Goal: Information Seeking & Learning: Learn about a topic

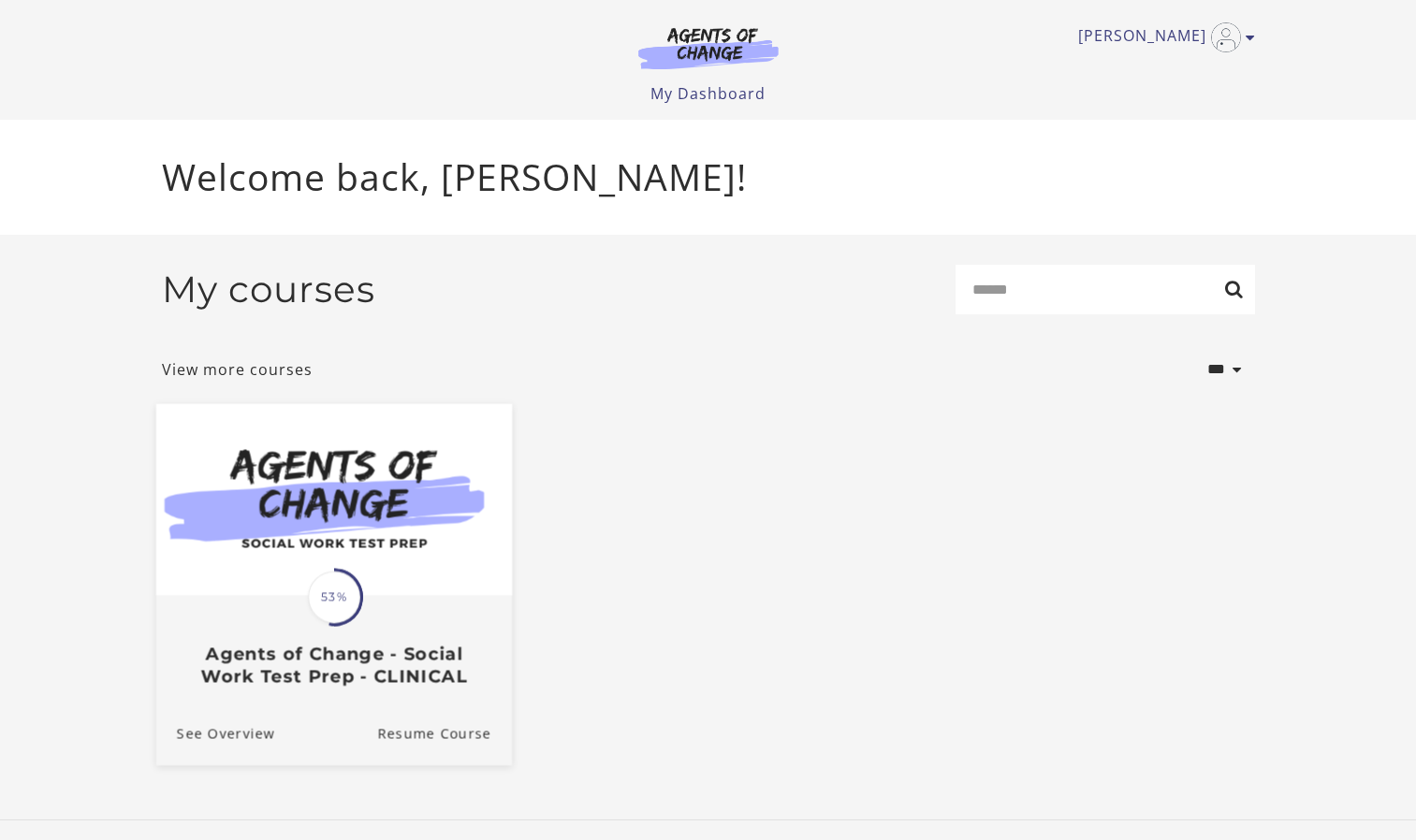
click at [346, 602] on span "53%" at bounding box center [334, 596] width 53 height 52
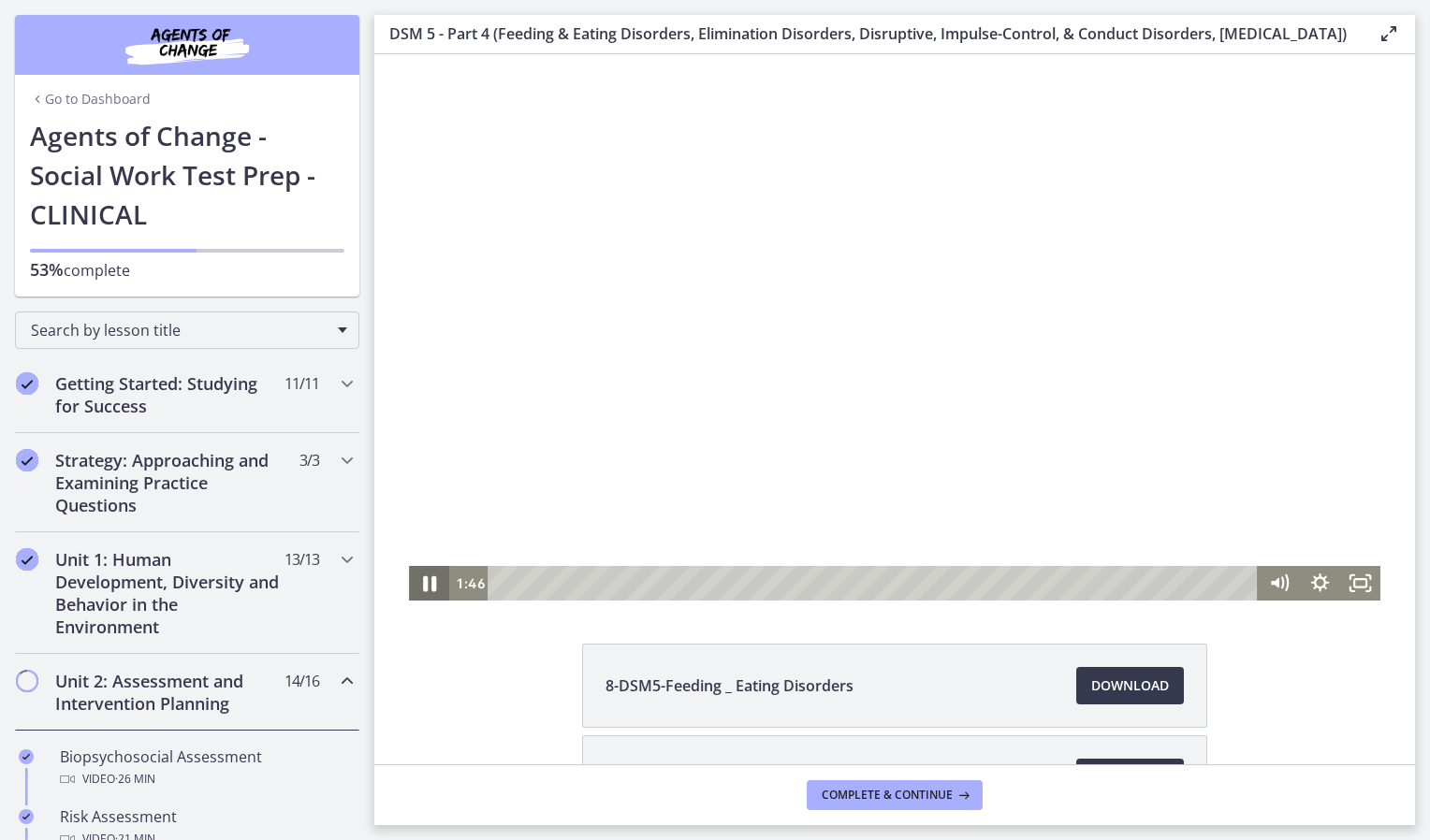
click at [439, 575] on icon "Pause" at bounding box center [429, 583] width 49 height 42
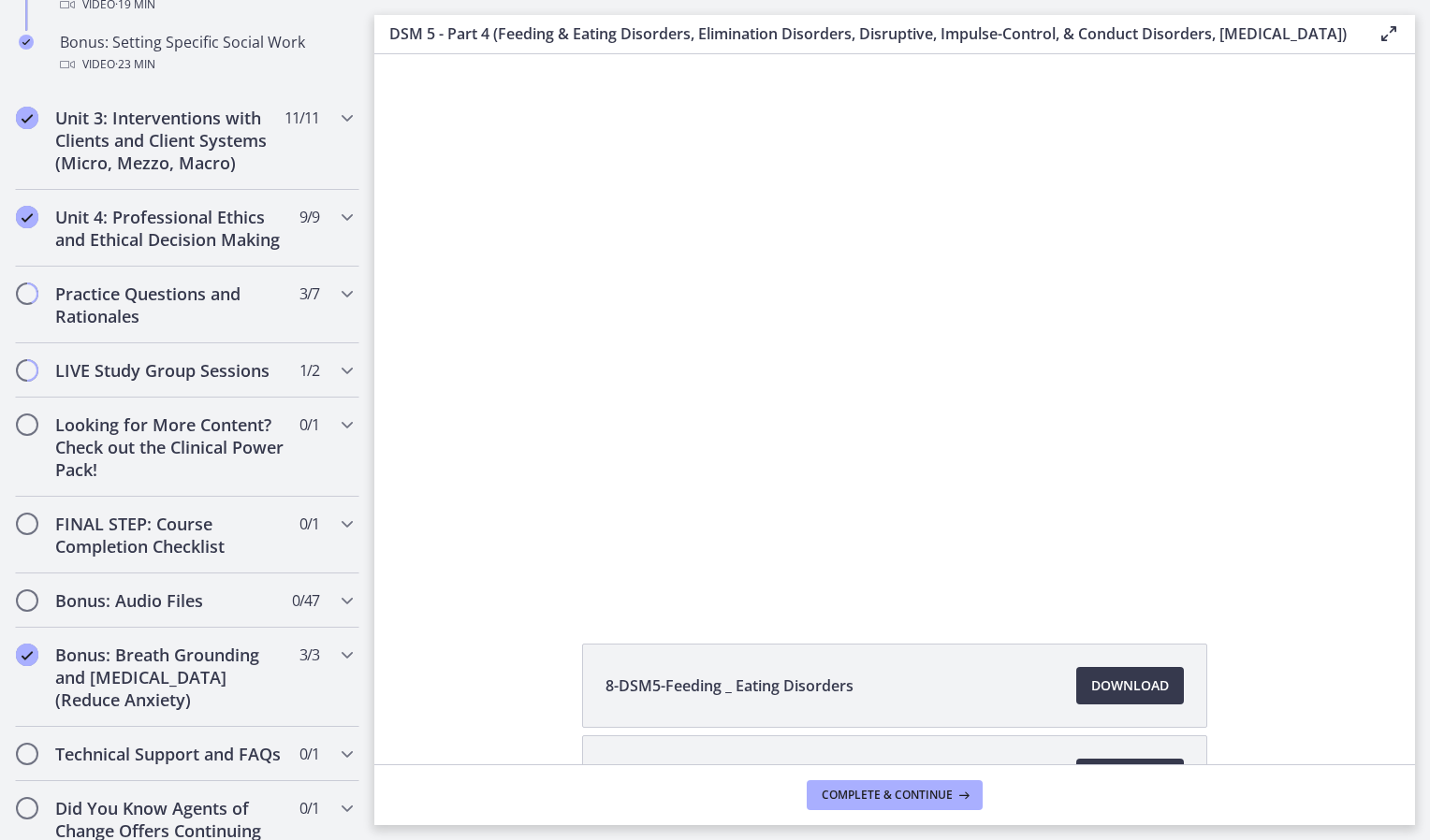
scroll to position [1840, 0]
click at [263, 325] on h2 "Practice Questions and Rationales" at bounding box center [169, 301] width 228 height 45
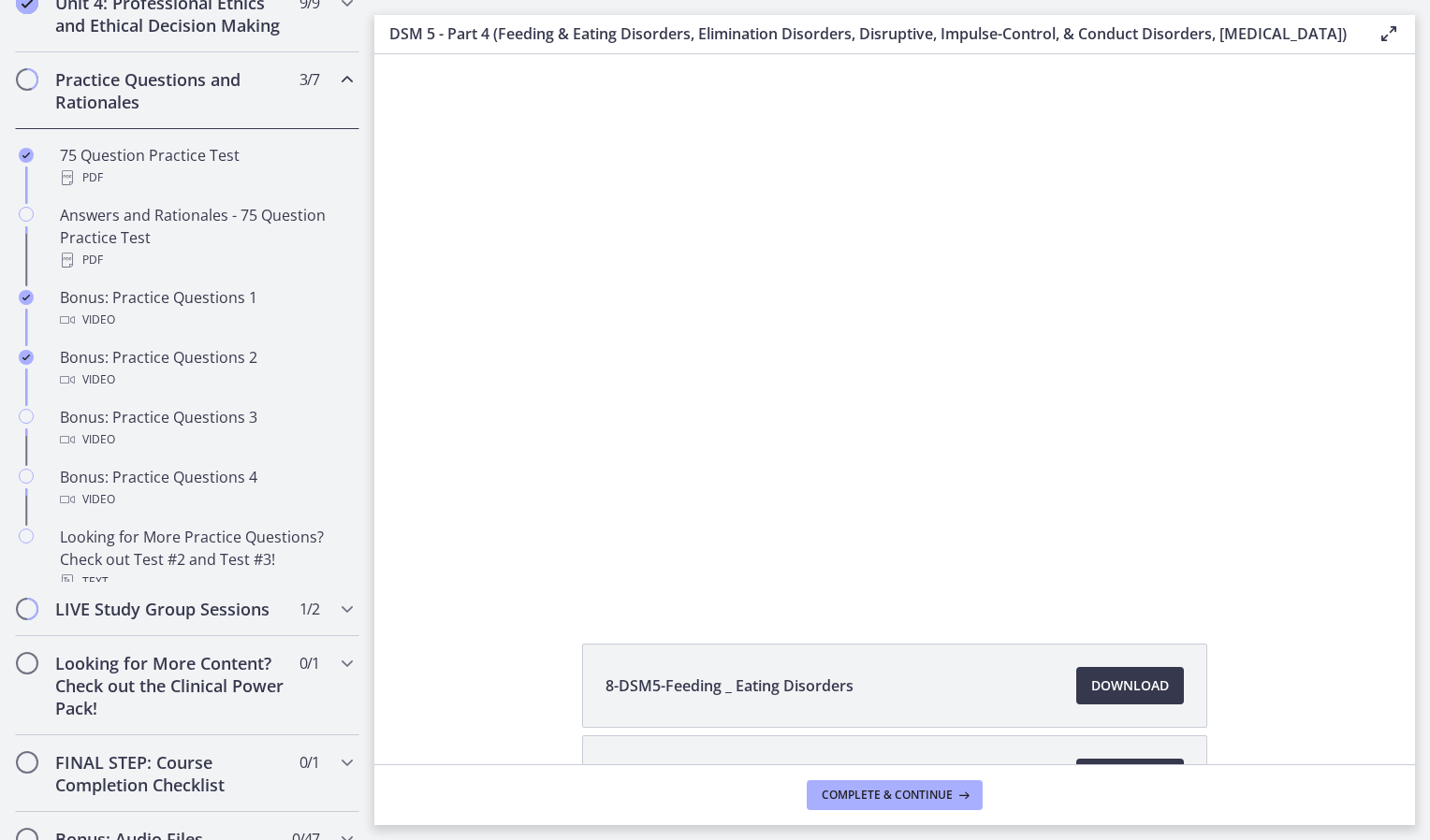
scroll to position [771, 0]
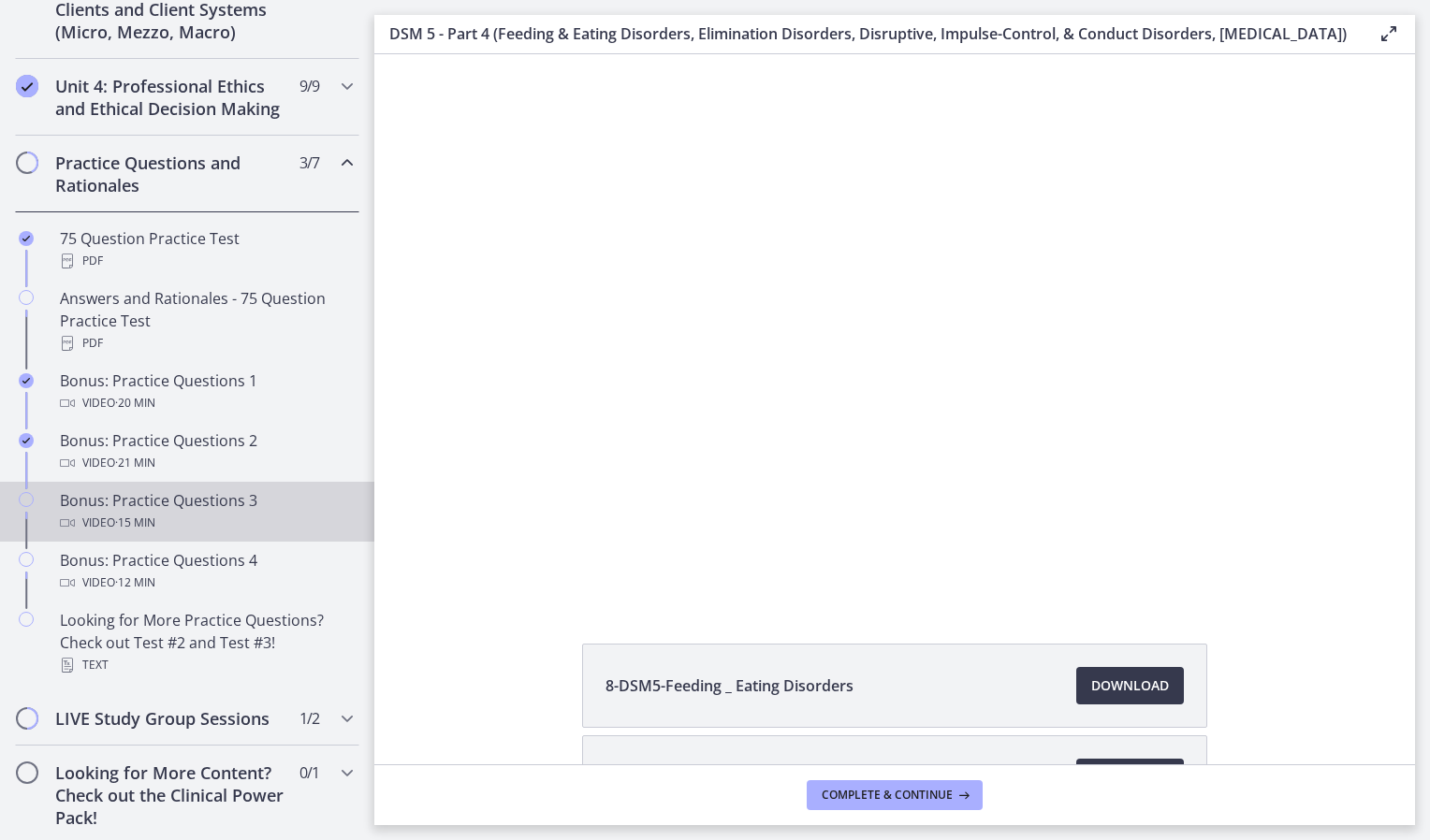
click at [227, 534] on div "Video · 15 min" at bounding box center [205, 523] width 292 height 23
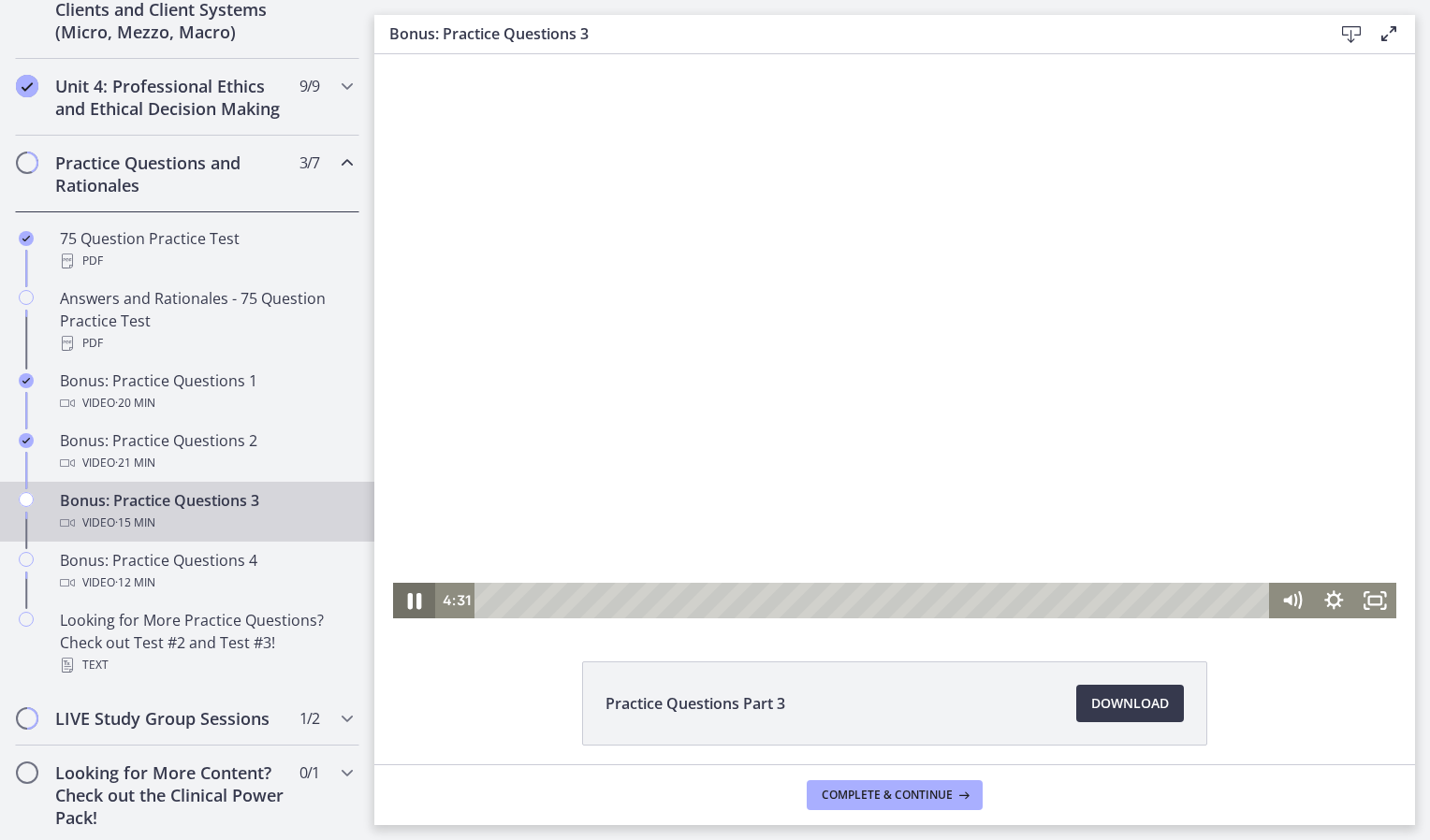
click at [408, 600] on icon "Pause" at bounding box center [415, 601] width 14 height 16
click at [402, 602] on icon "Play Video" at bounding box center [416, 600] width 42 height 36
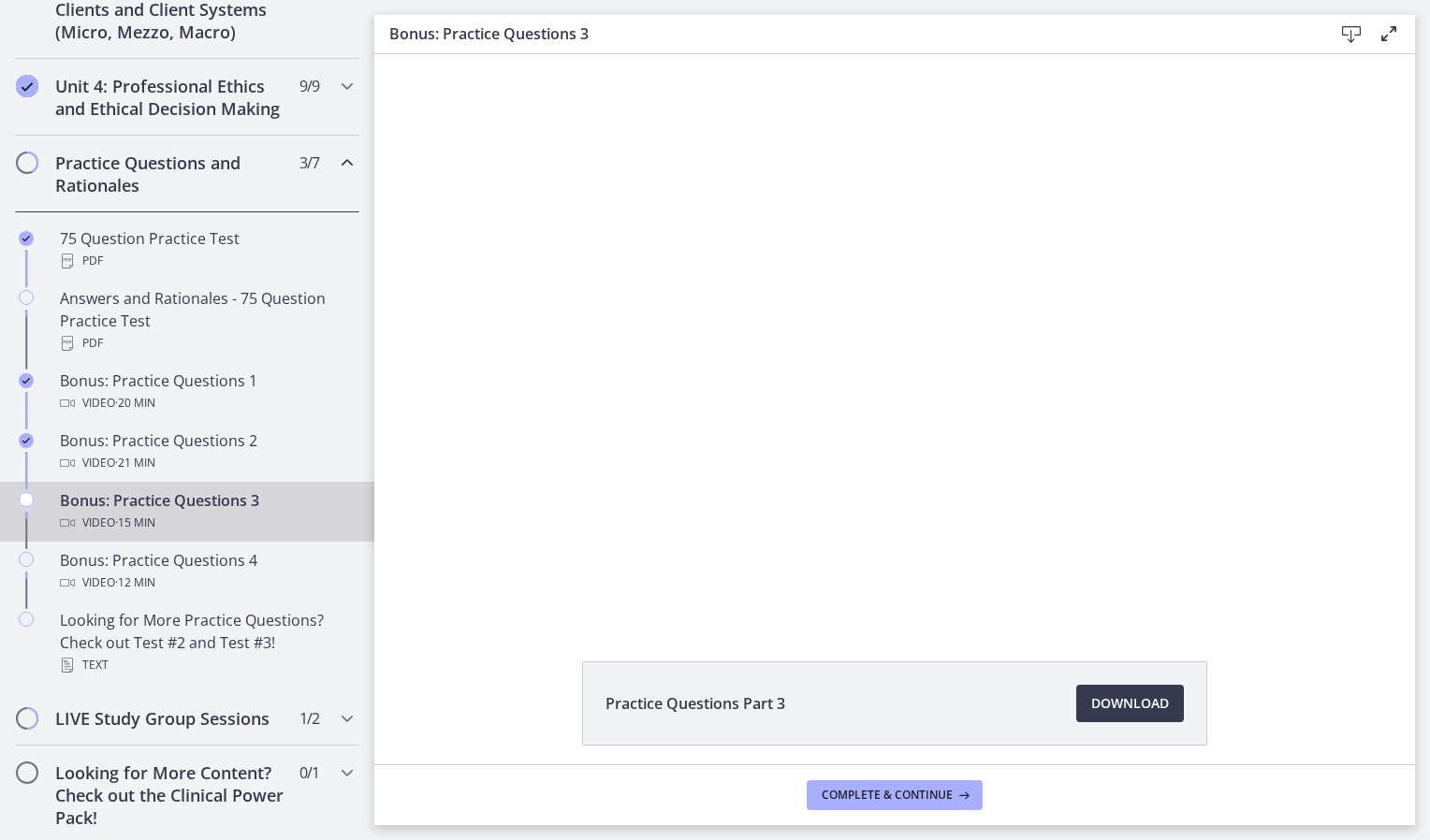
click at [485, 655] on div "Practice Questions Part 3 Download Opens in a new window" at bounding box center [895, 409] width 1041 height 710
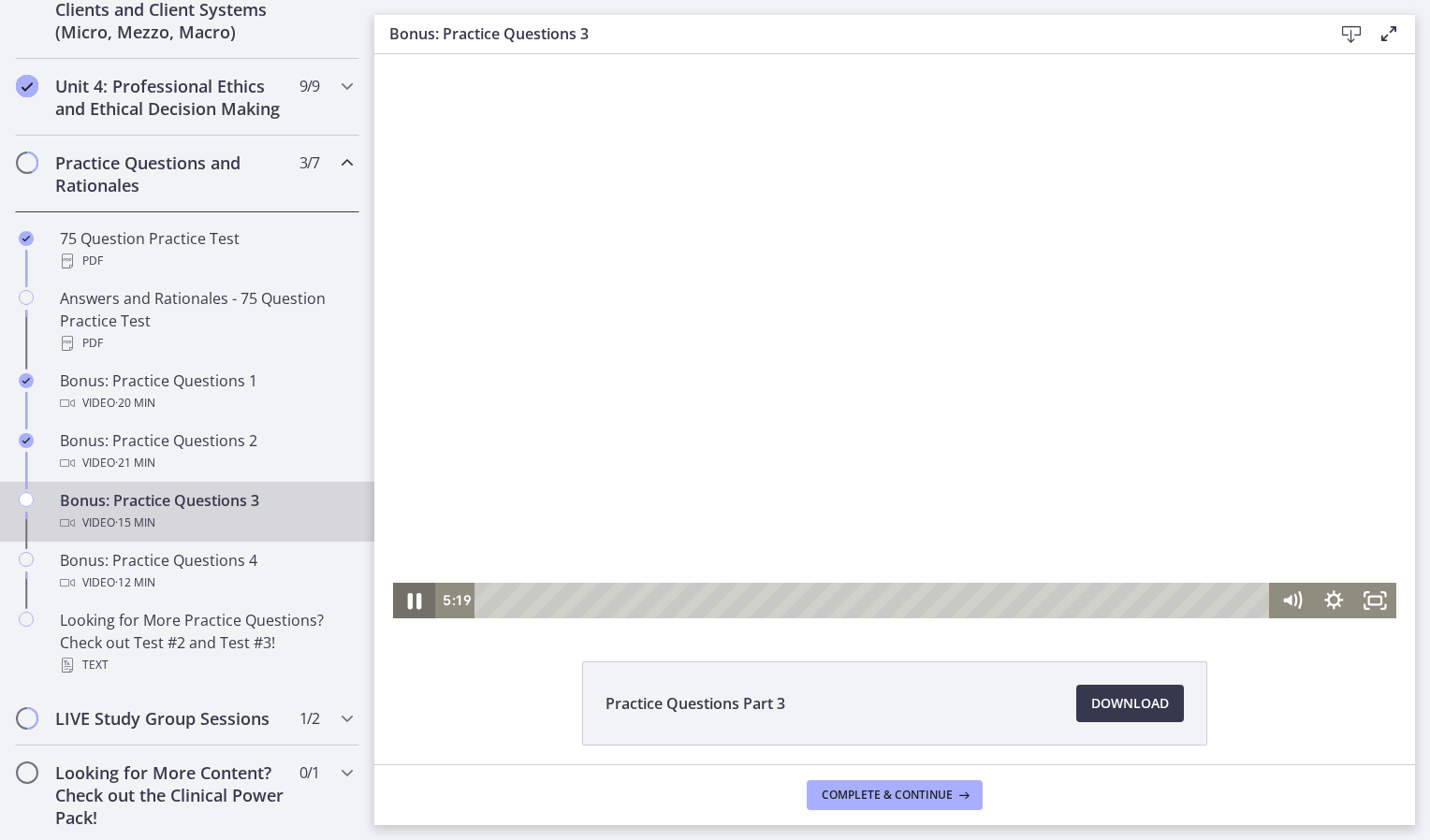
click at [418, 593] on icon "Pause" at bounding box center [414, 600] width 51 height 43
click at [412, 598] on icon "Play Video" at bounding box center [416, 601] width 13 height 18
click at [412, 598] on icon "Pause" at bounding box center [414, 601] width 11 height 14
click at [412, 602] on icon "Play Video" at bounding box center [416, 600] width 51 height 43
click at [404, 591] on icon "Pause" at bounding box center [414, 600] width 42 height 36
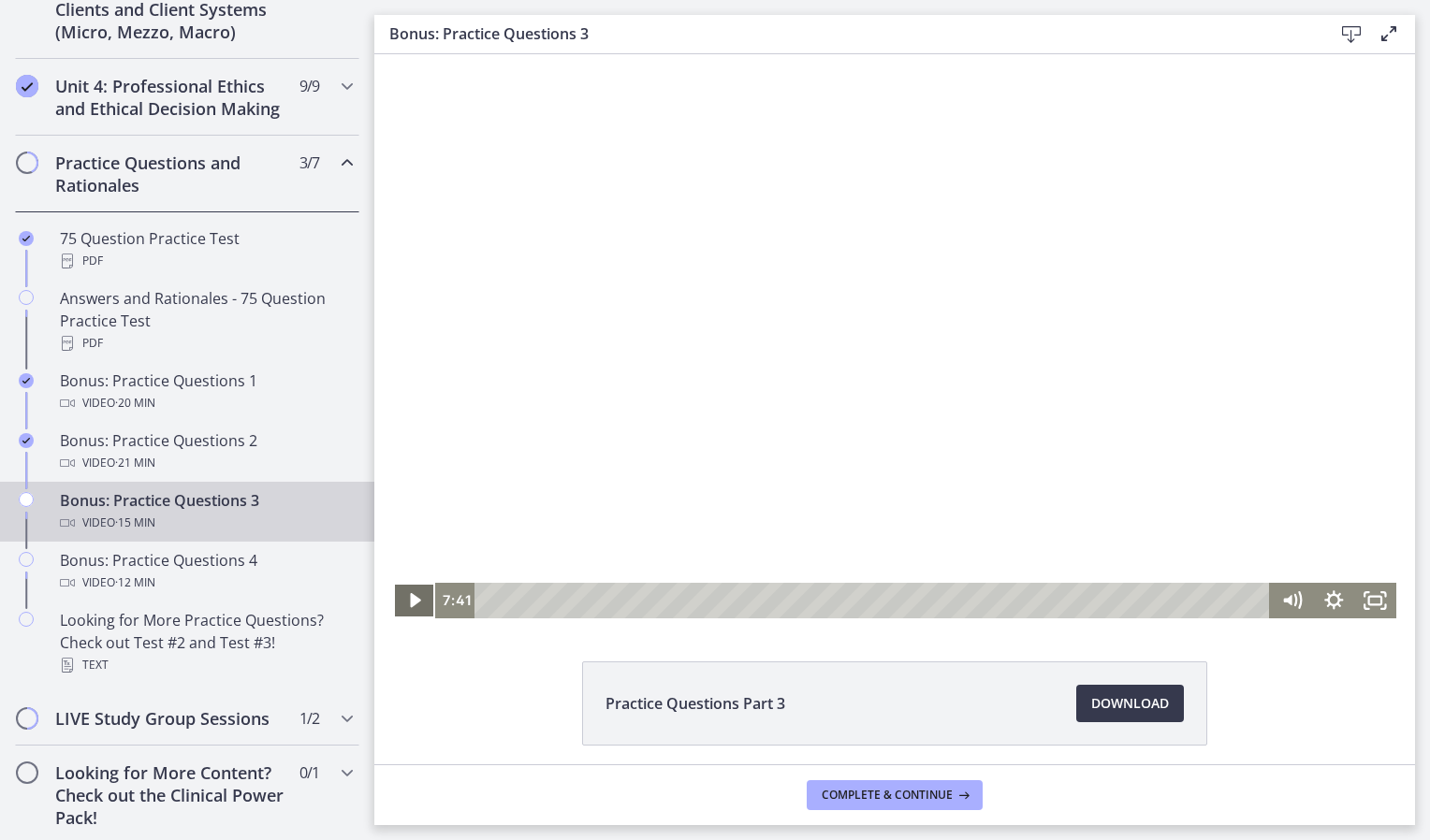
click at [404, 591] on icon "Play Video" at bounding box center [416, 600] width 42 height 36
click at [404, 591] on icon "Pause" at bounding box center [414, 600] width 51 height 43
click at [404, 591] on icon "Play Video" at bounding box center [416, 600] width 42 height 36
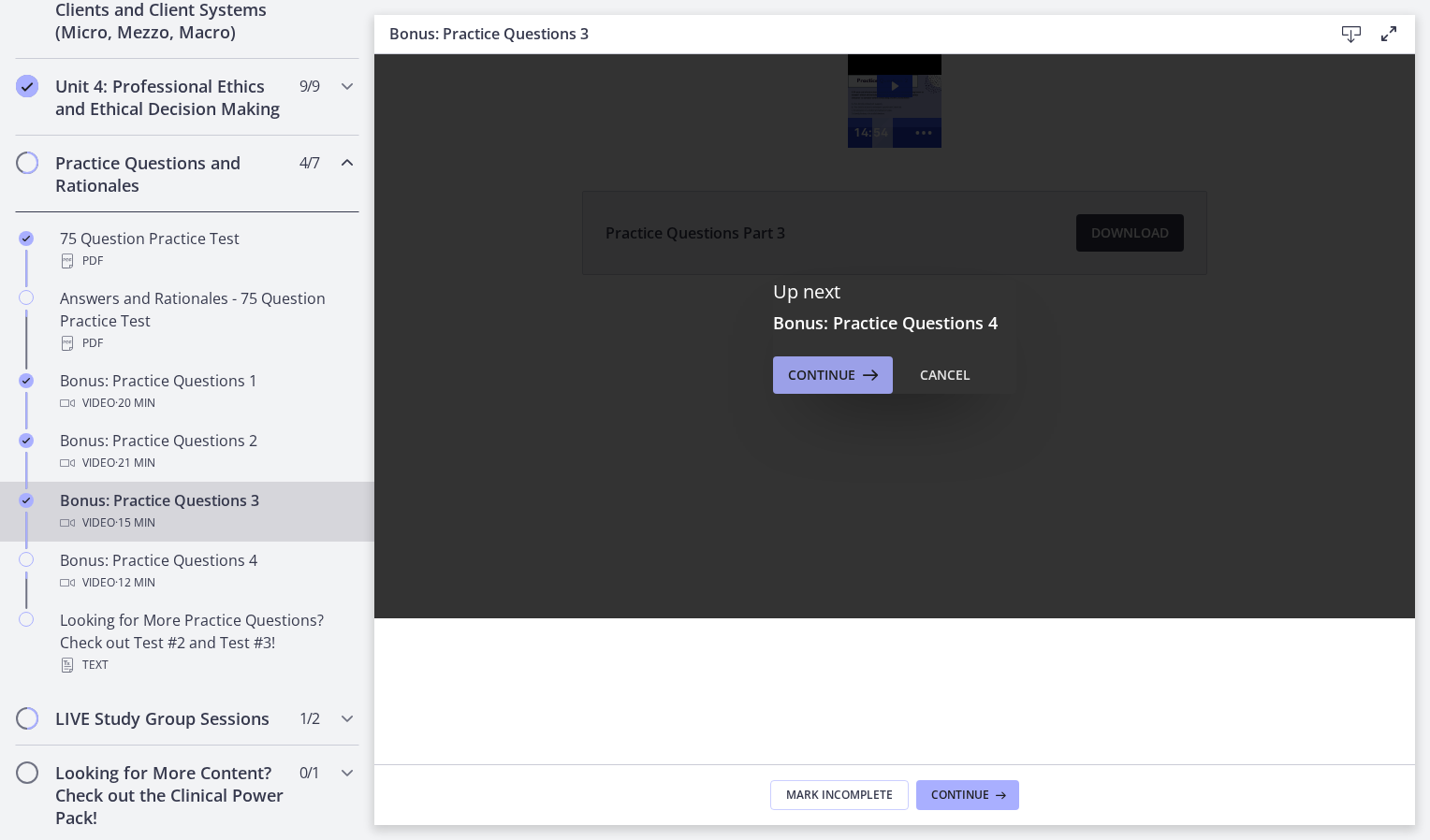
click at [808, 391] on button "Continue" at bounding box center [832, 375] width 120 height 38
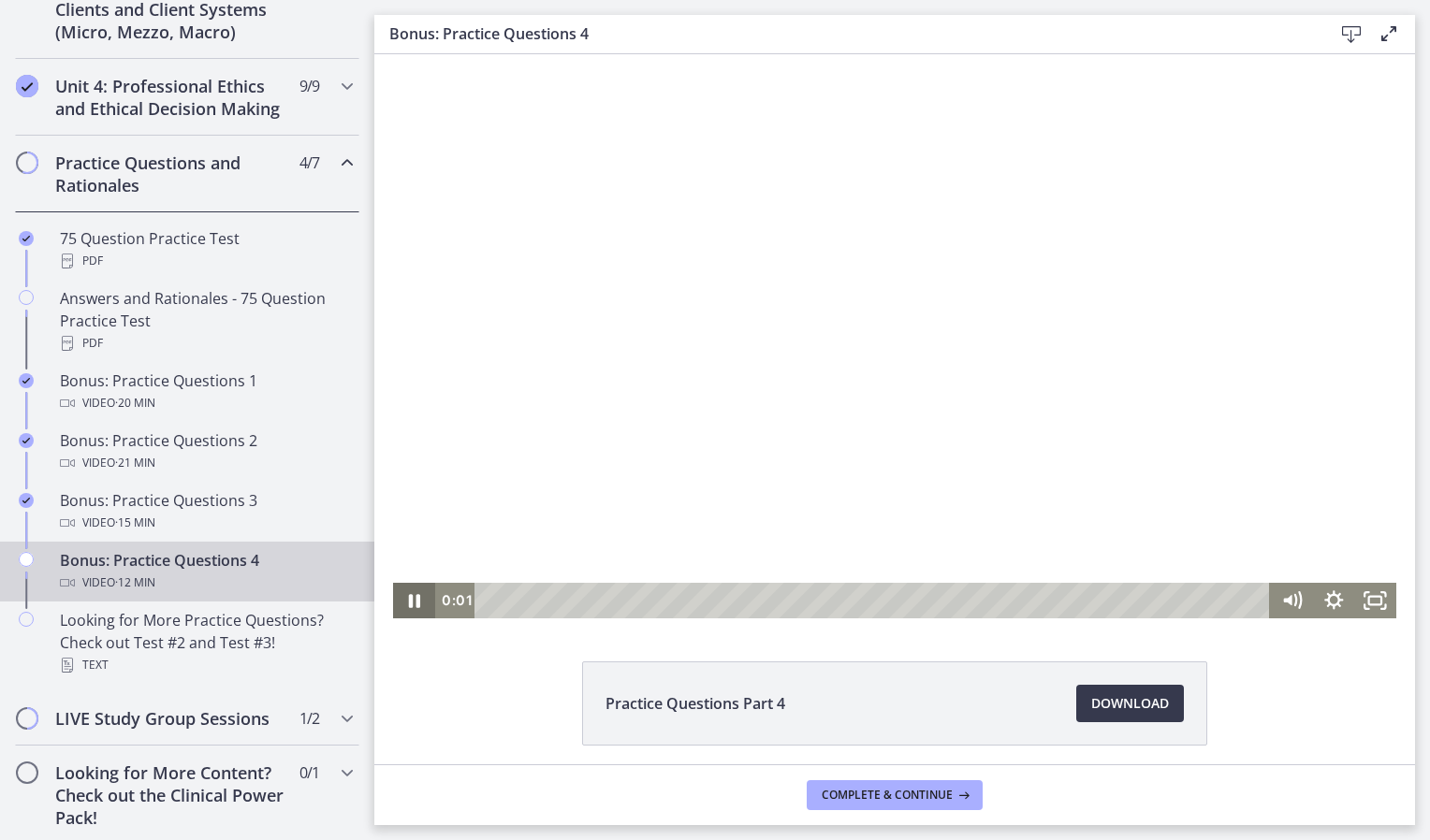
click at [409, 597] on icon "Pause" at bounding box center [414, 601] width 11 height 14
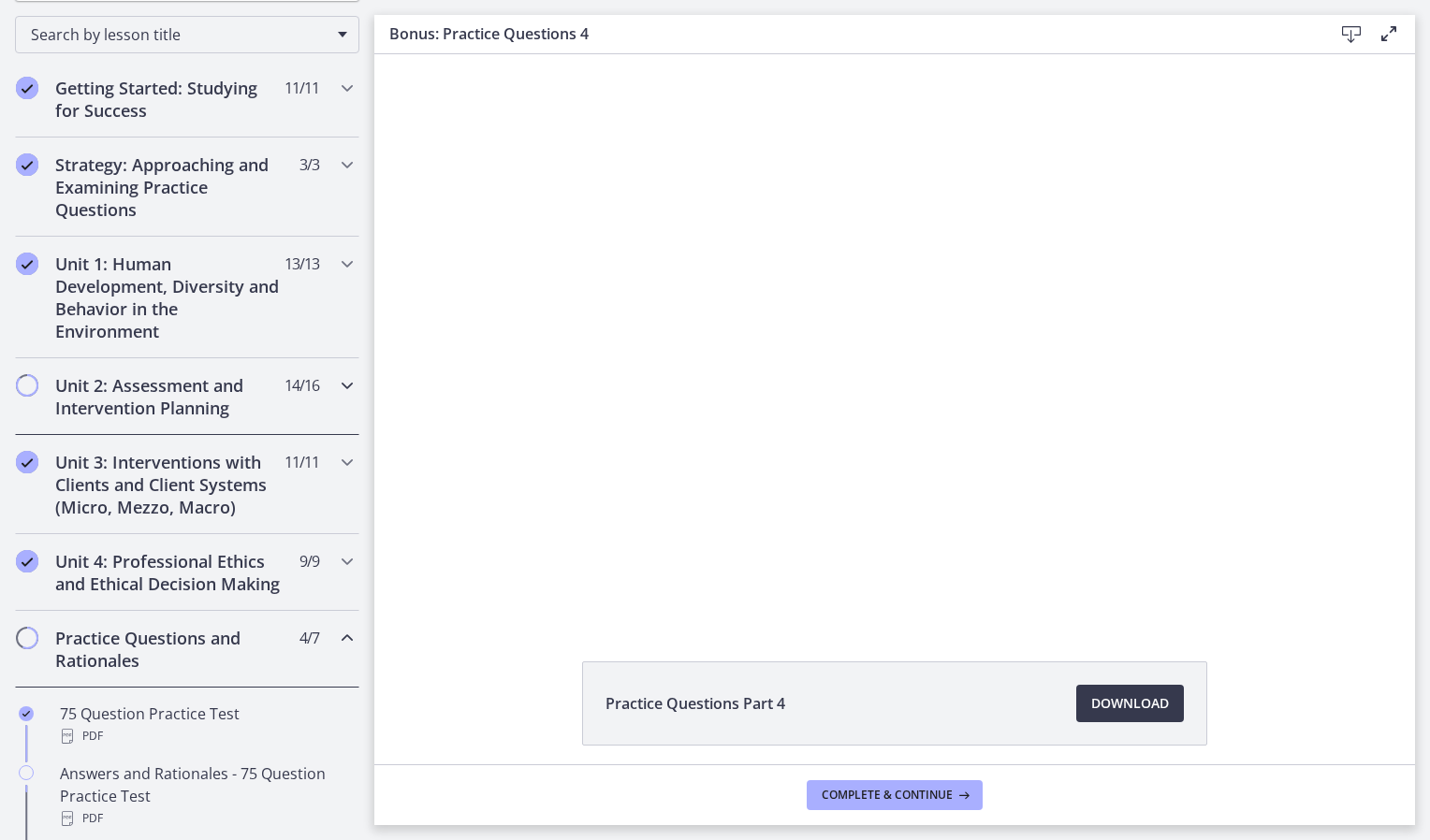
scroll to position [322, 0]
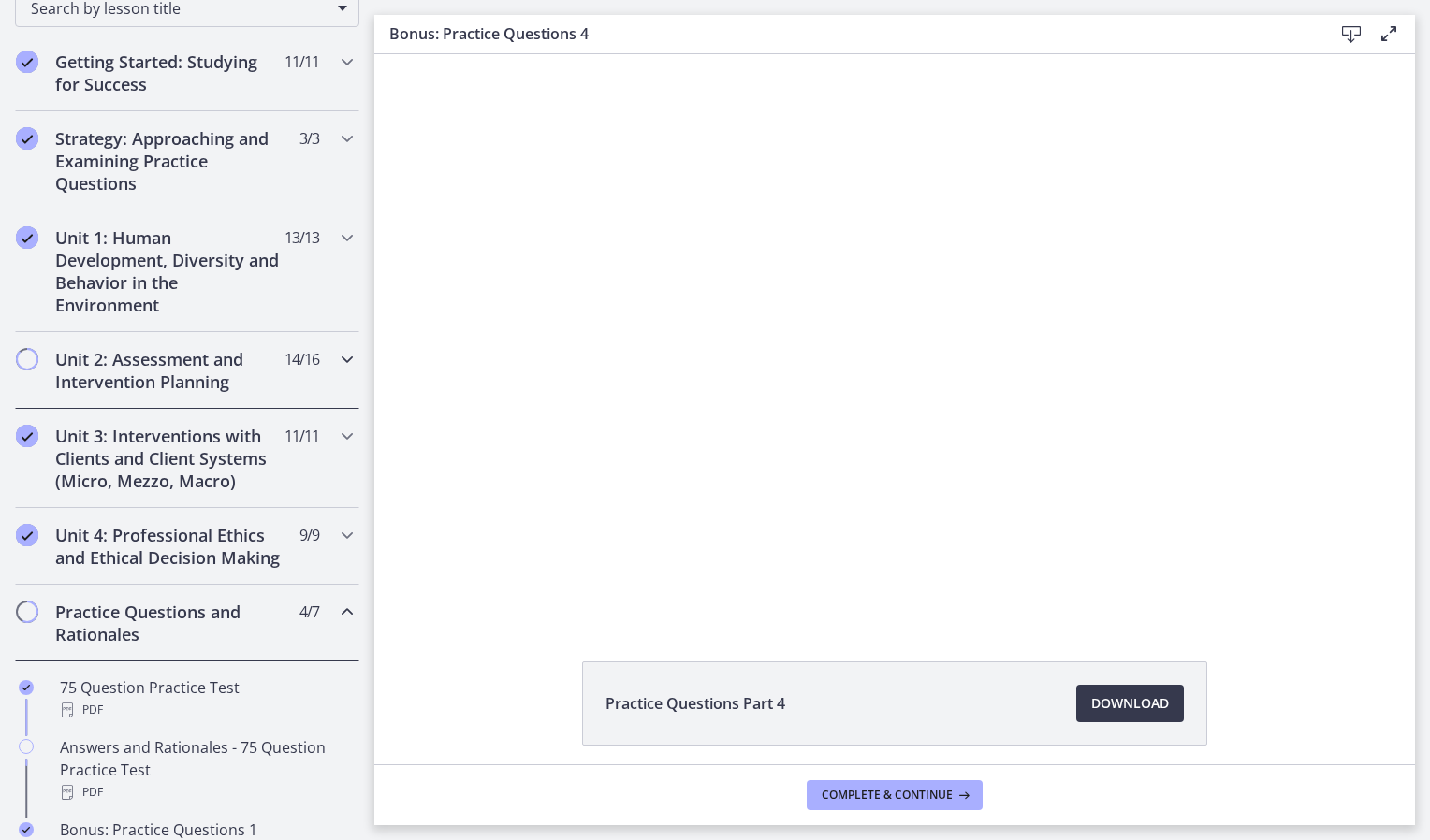
click at [276, 380] on div "Unit 2: Assessment and Intervention Planning 14 / 16 Completed" at bounding box center [187, 369] width 345 height 76
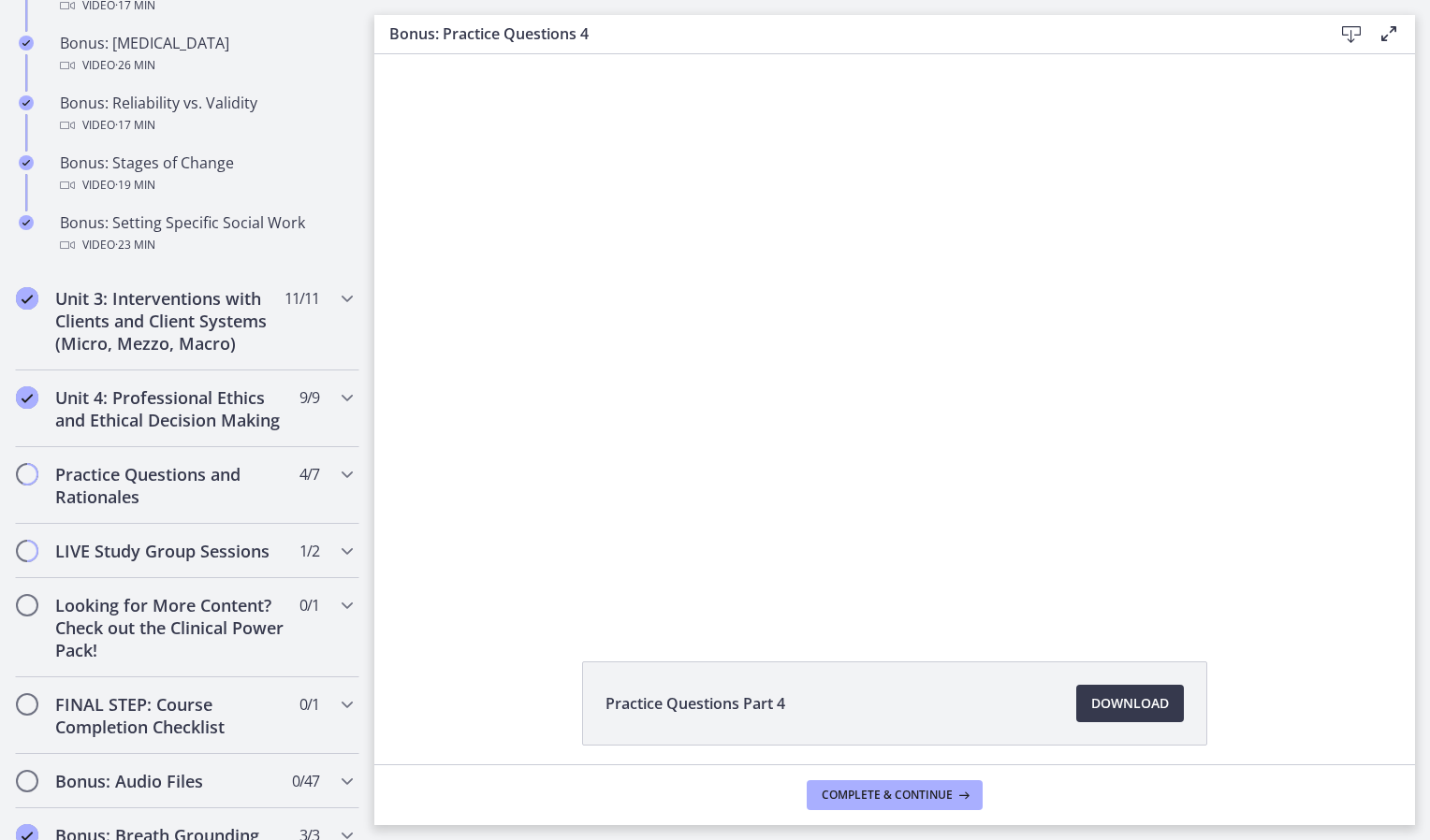
scroll to position [1741, 0]
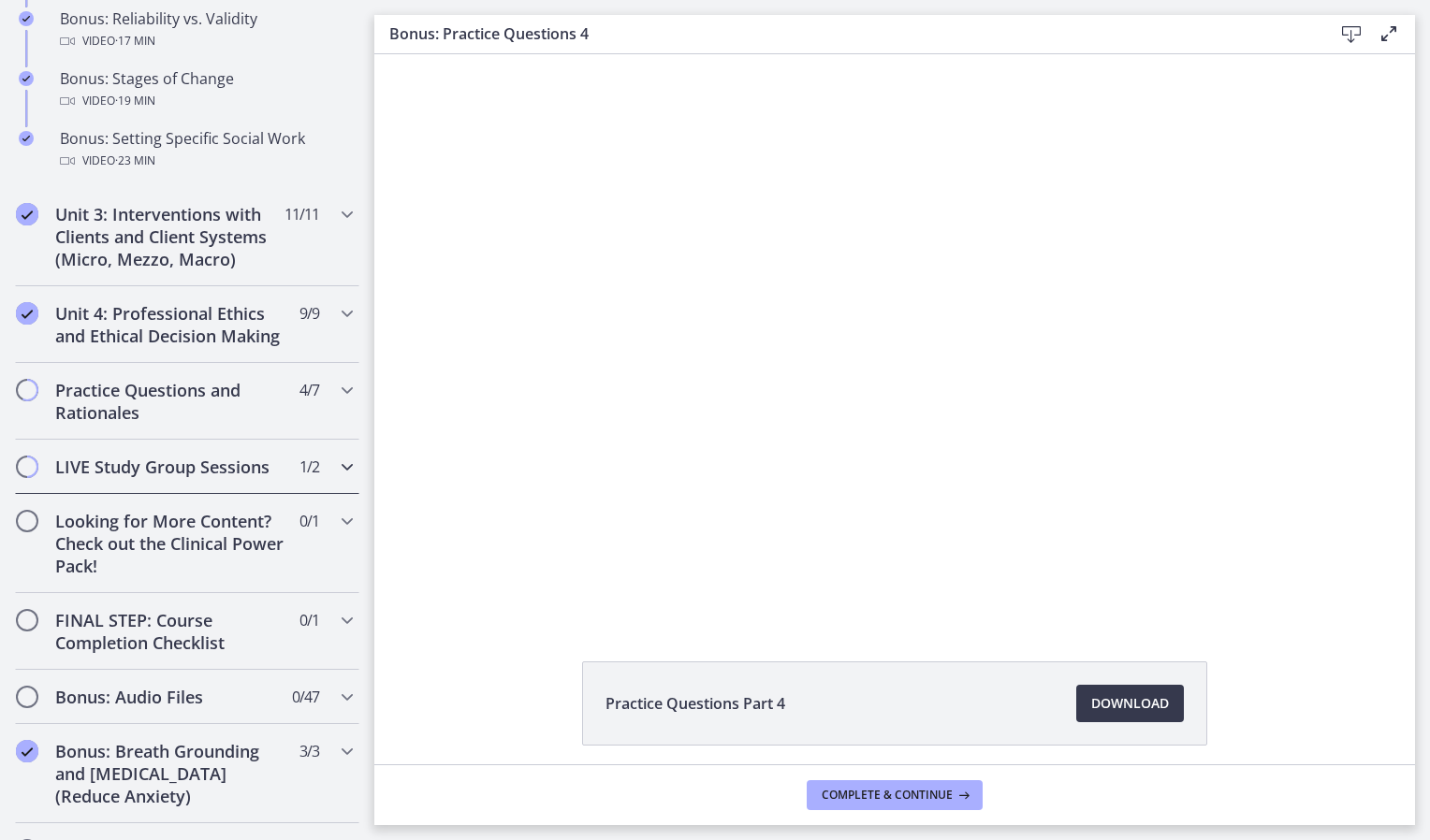
click at [336, 478] on icon "Chapters" at bounding box center [347, 467] width 23 height 23
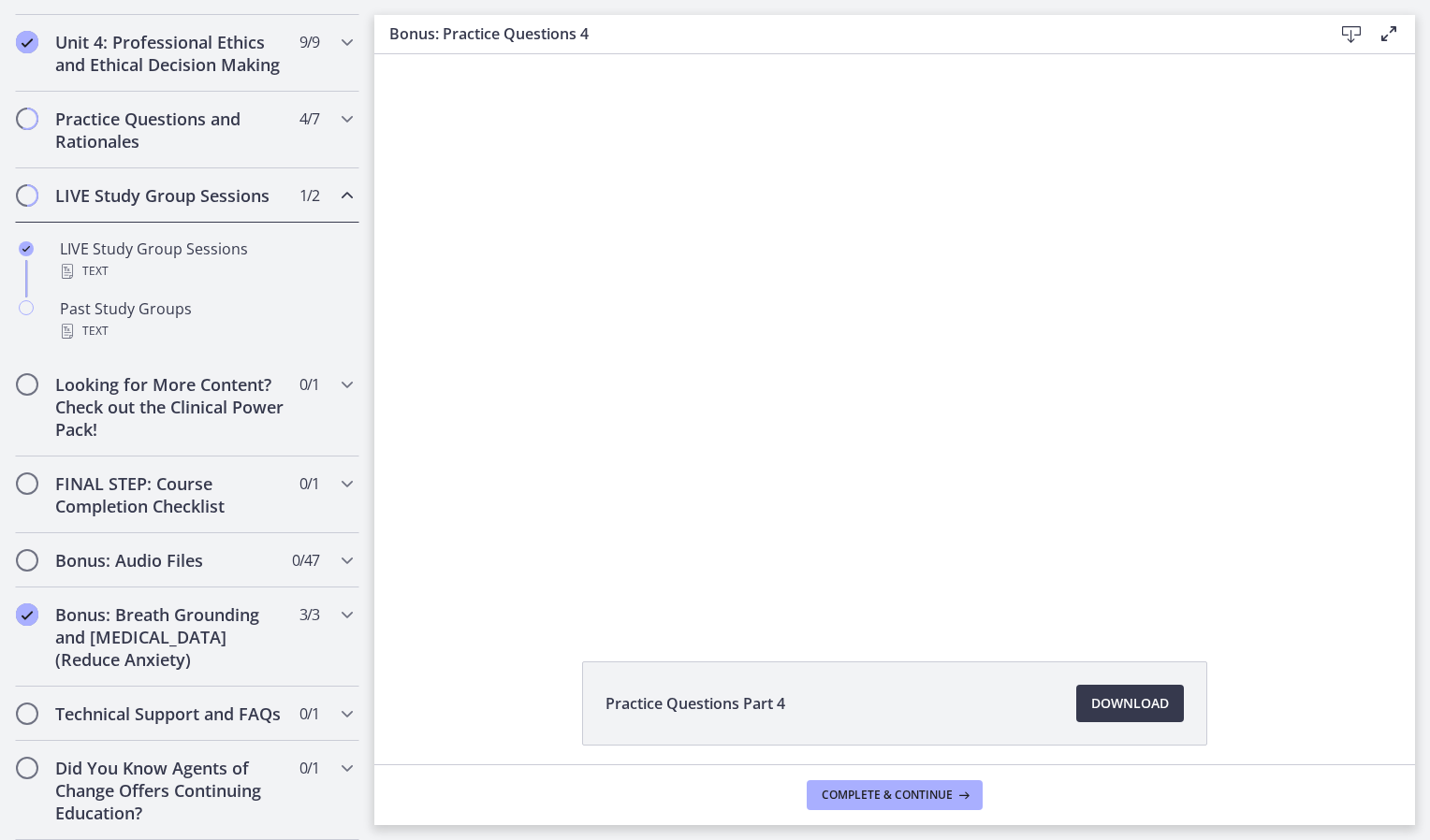
scroll to position [761, 0]
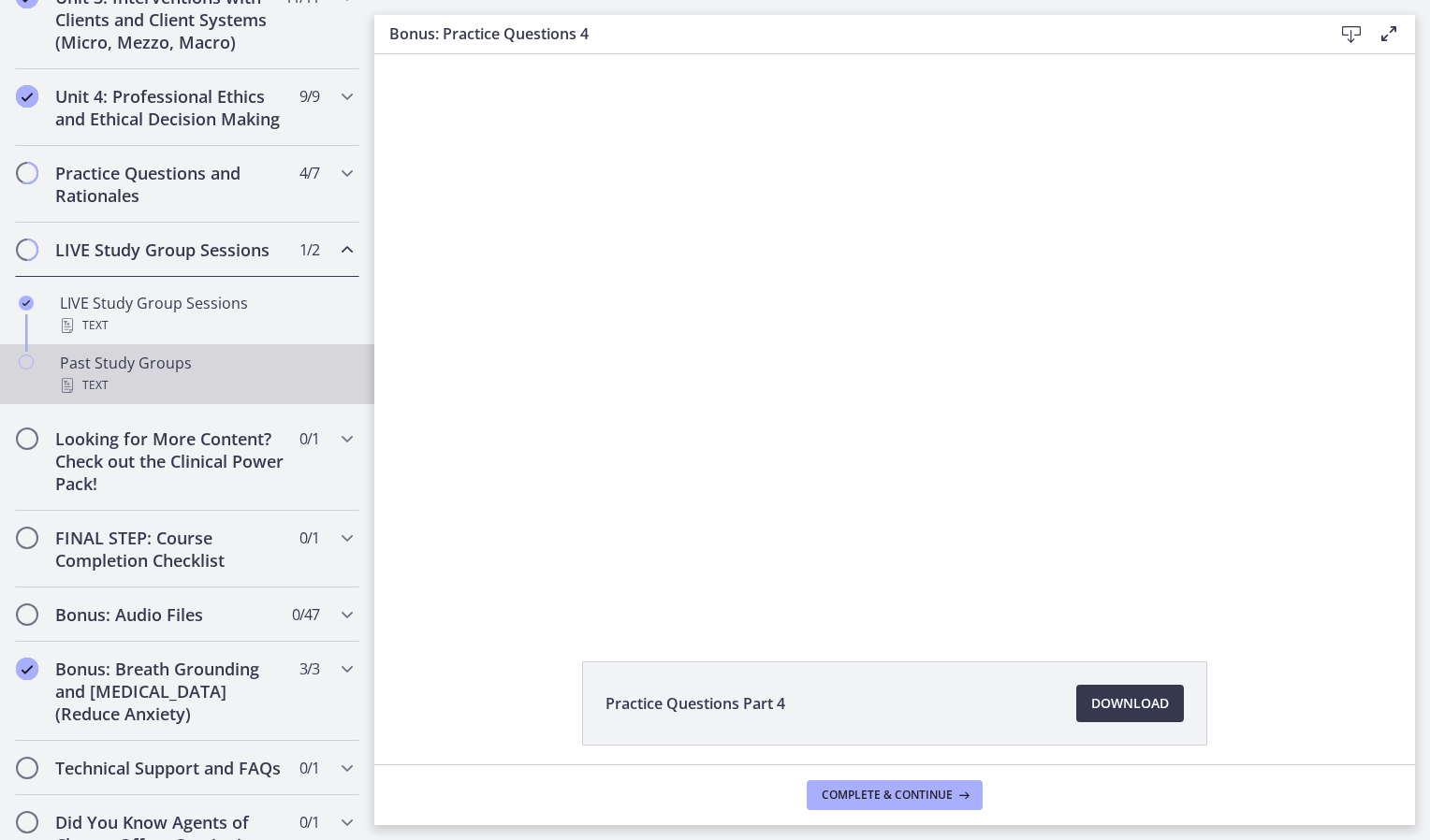
click at [155, 396] on div "Text" at bounding box center [205, 385] width 292 height 23
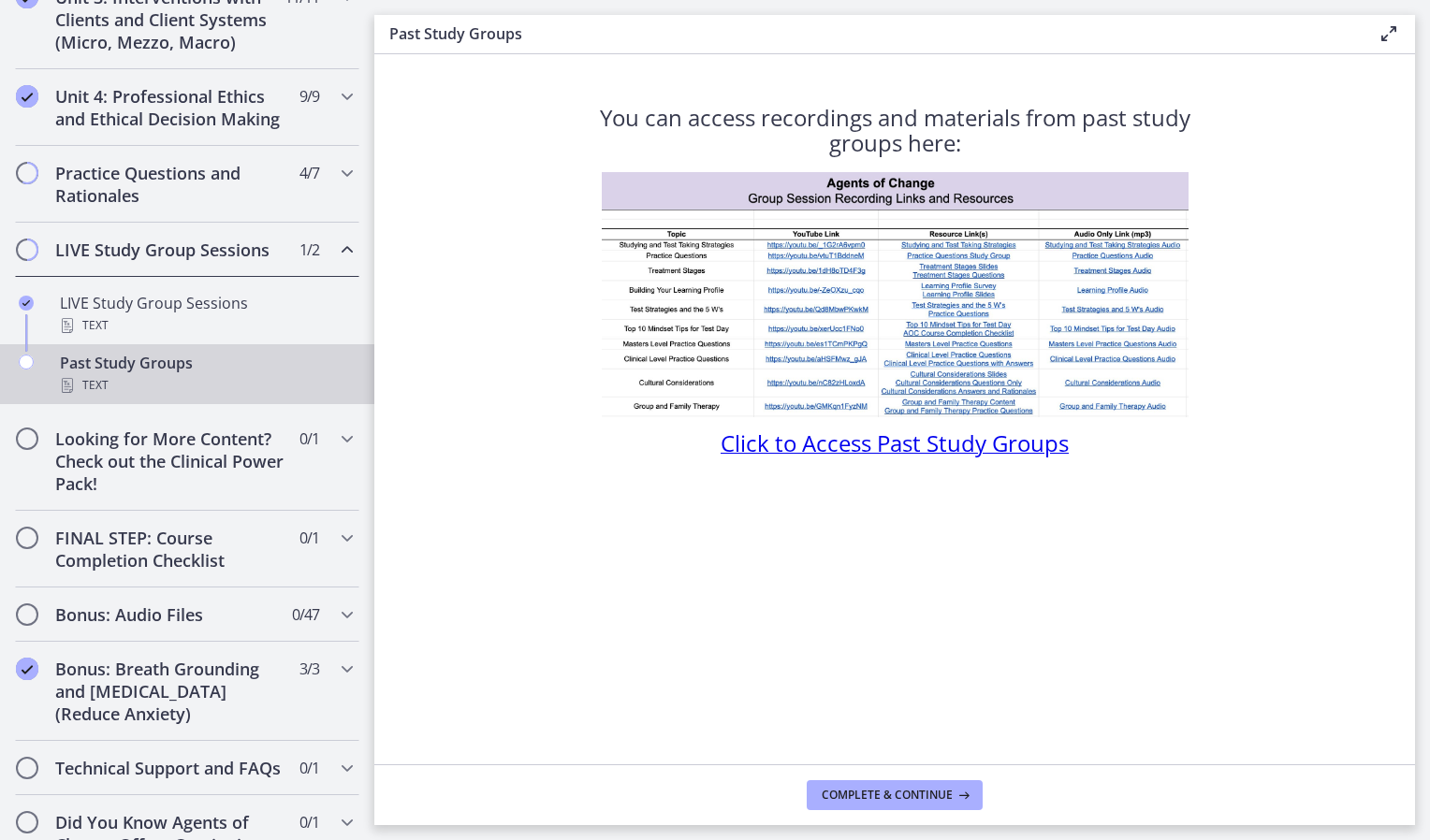
scroll to position [799, 0]
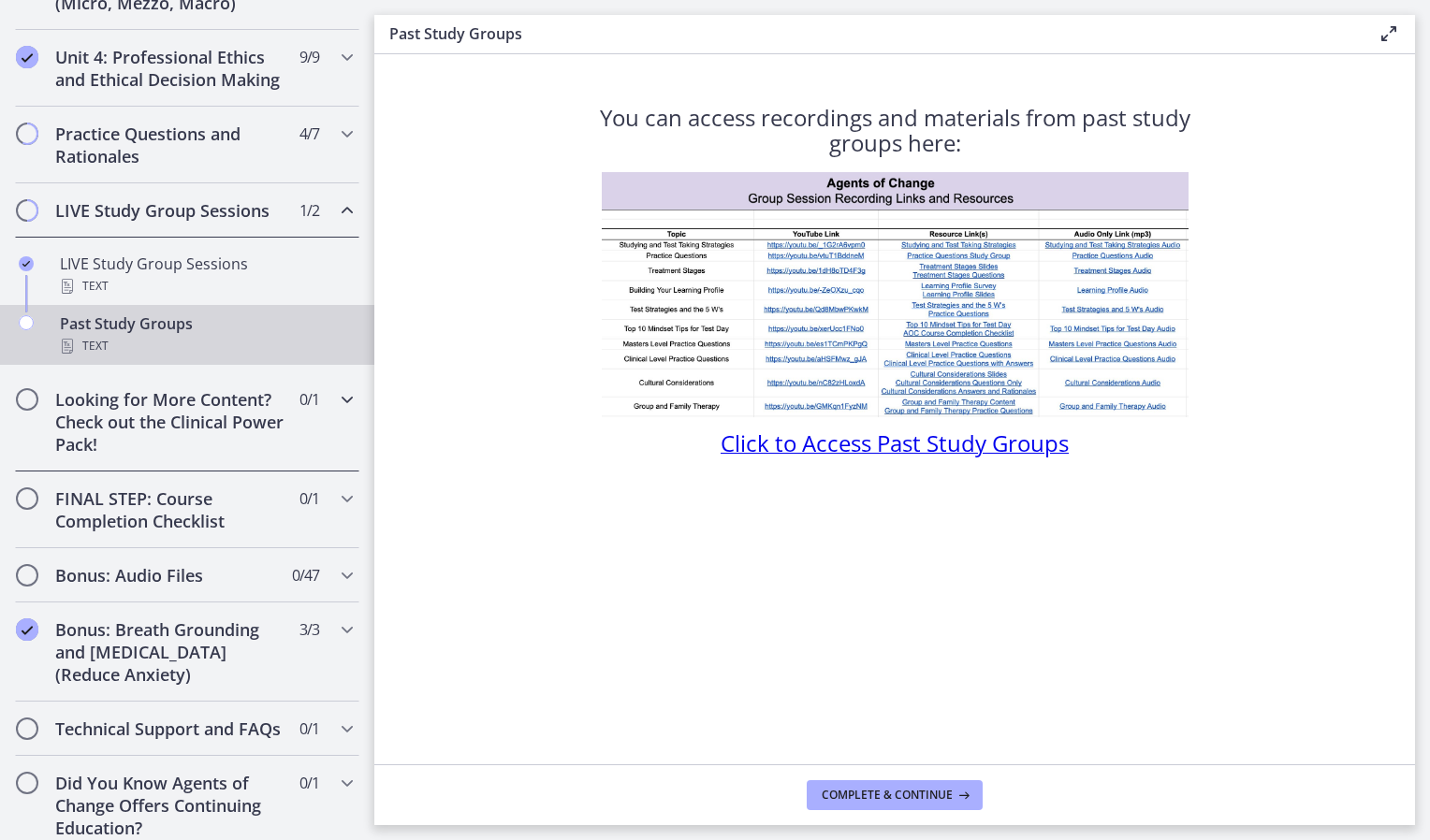
click at [244, 442] on h2 "Looking for More Content? Check out the Clinical Power Pack!" at bounding box center [169, 422] width 228 height 67
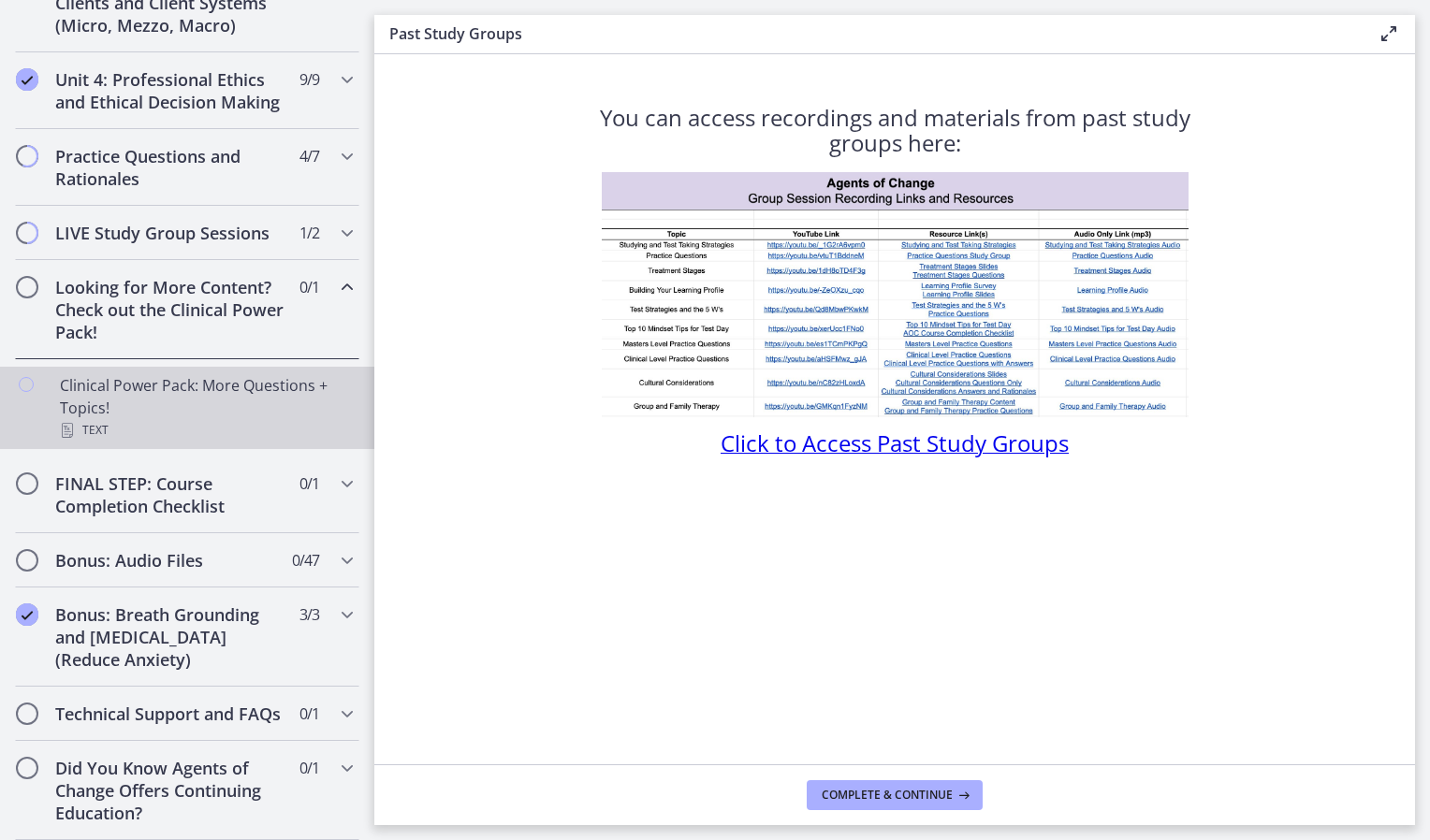
click at [268, 402] on div "Clinical Power Pack: More Questions + Topics! Text" at bounding box center [205, 408] width 292 height 67
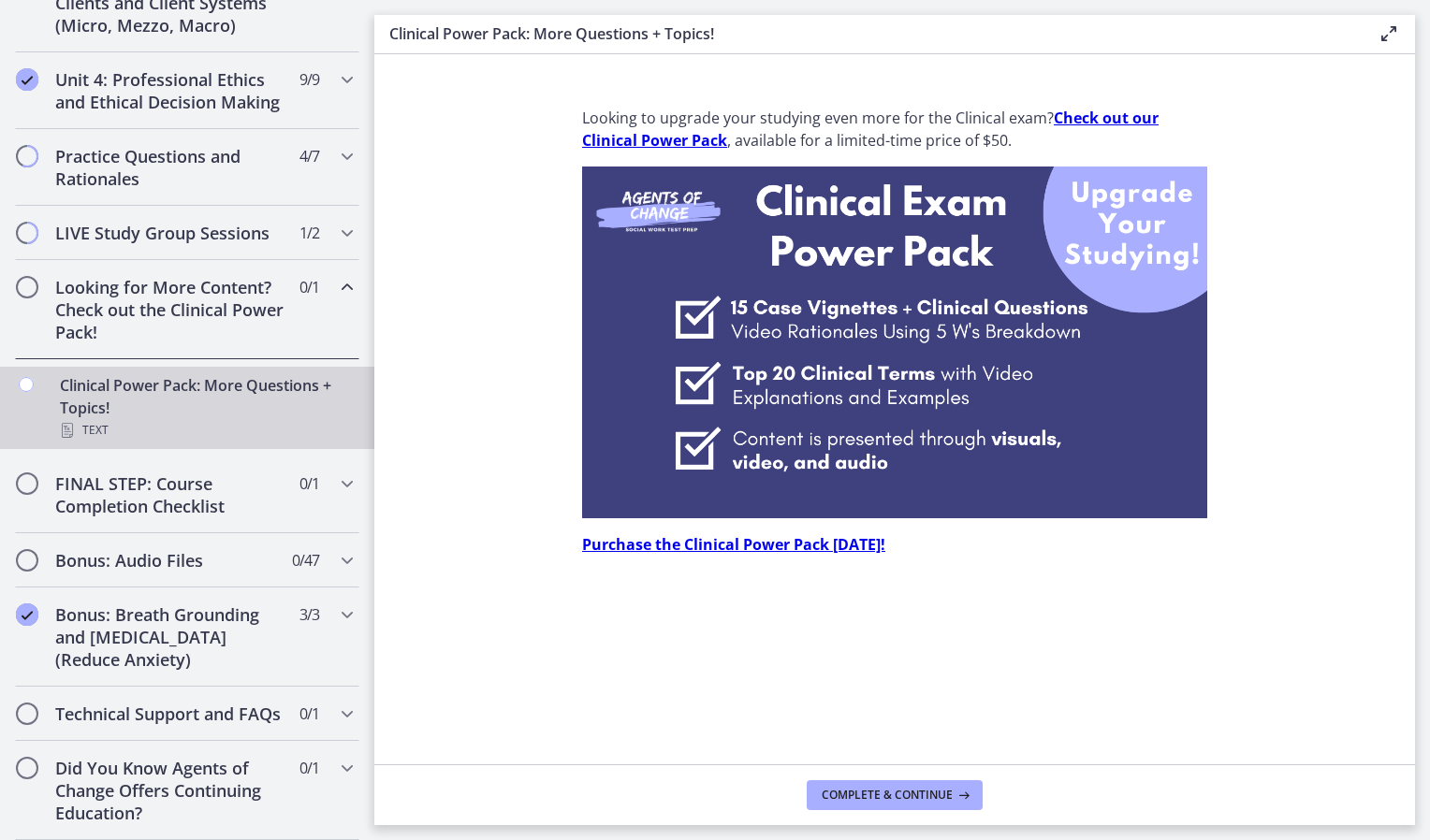
scroll to position [822, 0]
click at [299, 472] on span "0 / 1 Completed" at bounding box center [309, 483] width 20 height 23
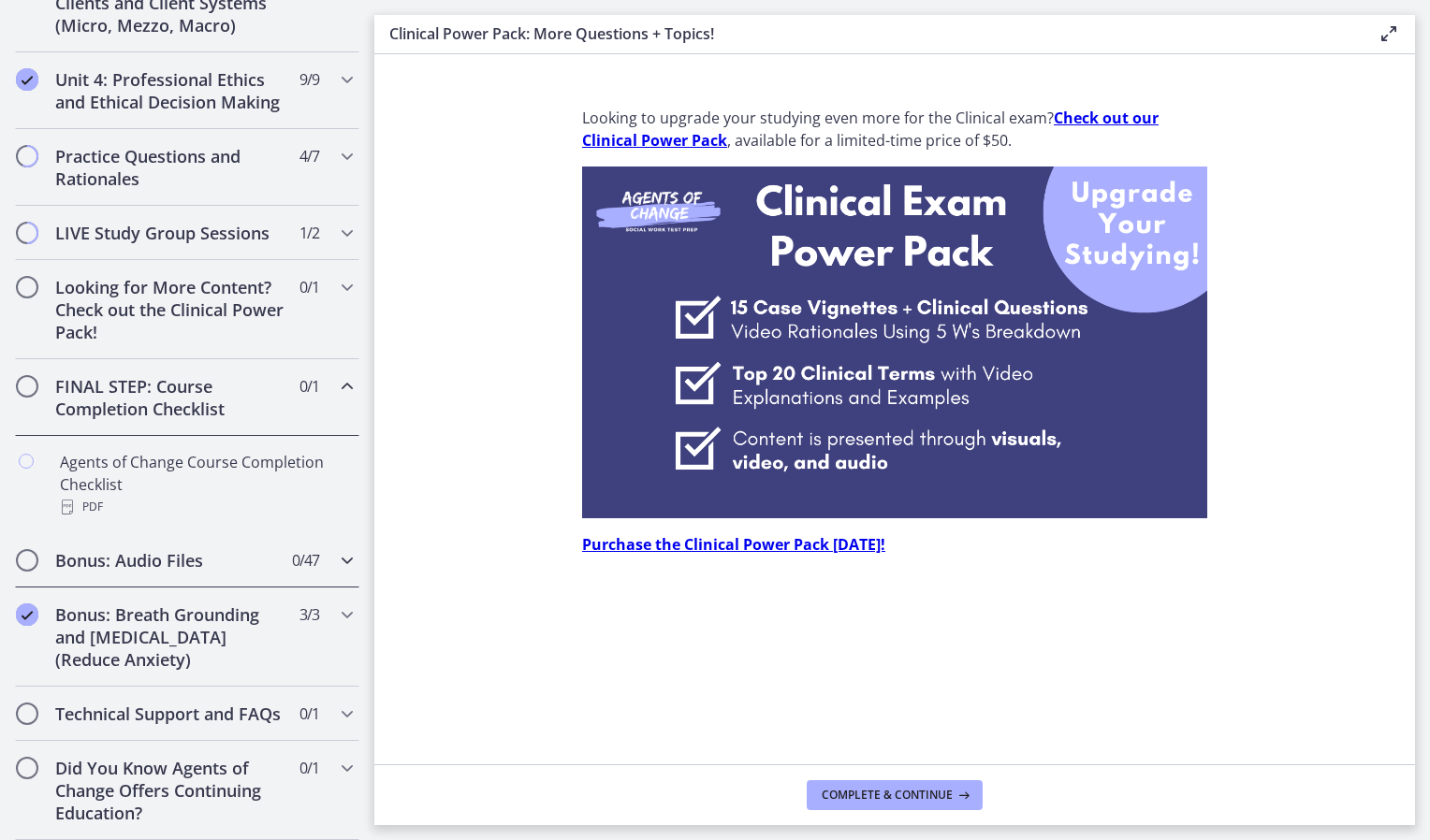
click at [267, 549] on h2 "Bonus: Audio Files" at bounding box center [169, 560] width 228 height 23
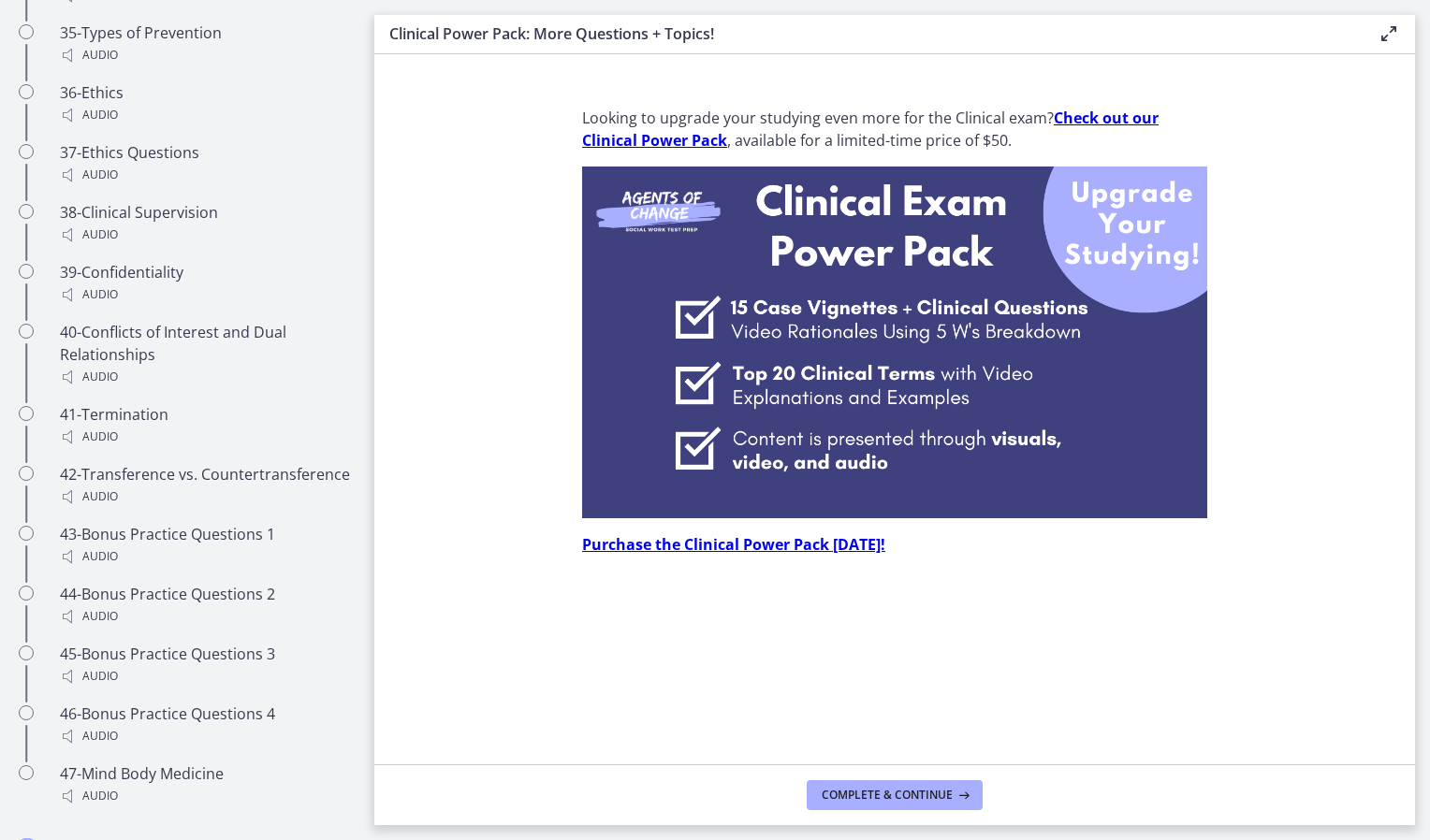
scroll to position [3643, 0]
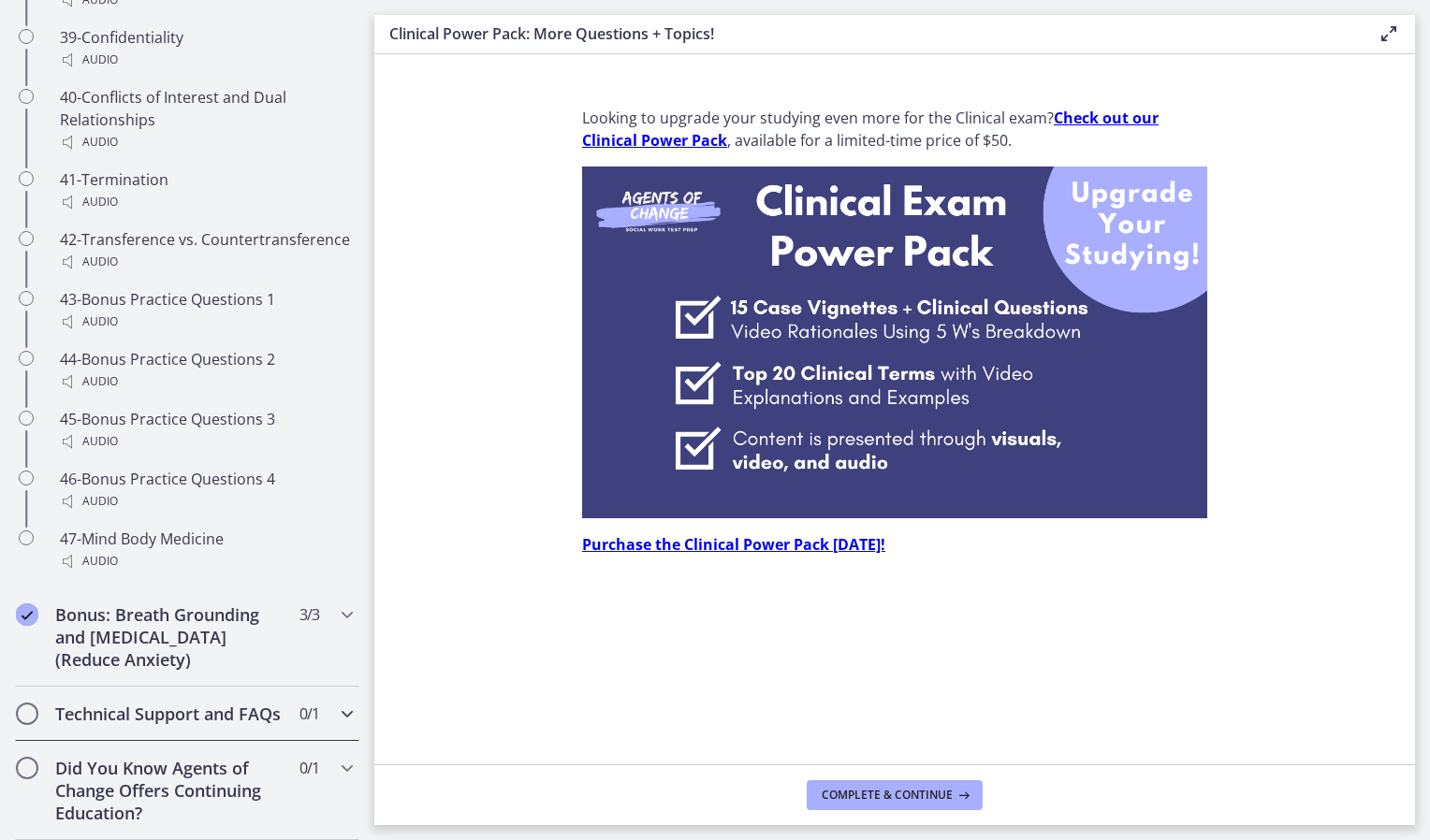
click at [317, 712] on div "Technical Support and FAQs 0 / 1 Completed" at bounding box center [187, 713] width 345 height 54
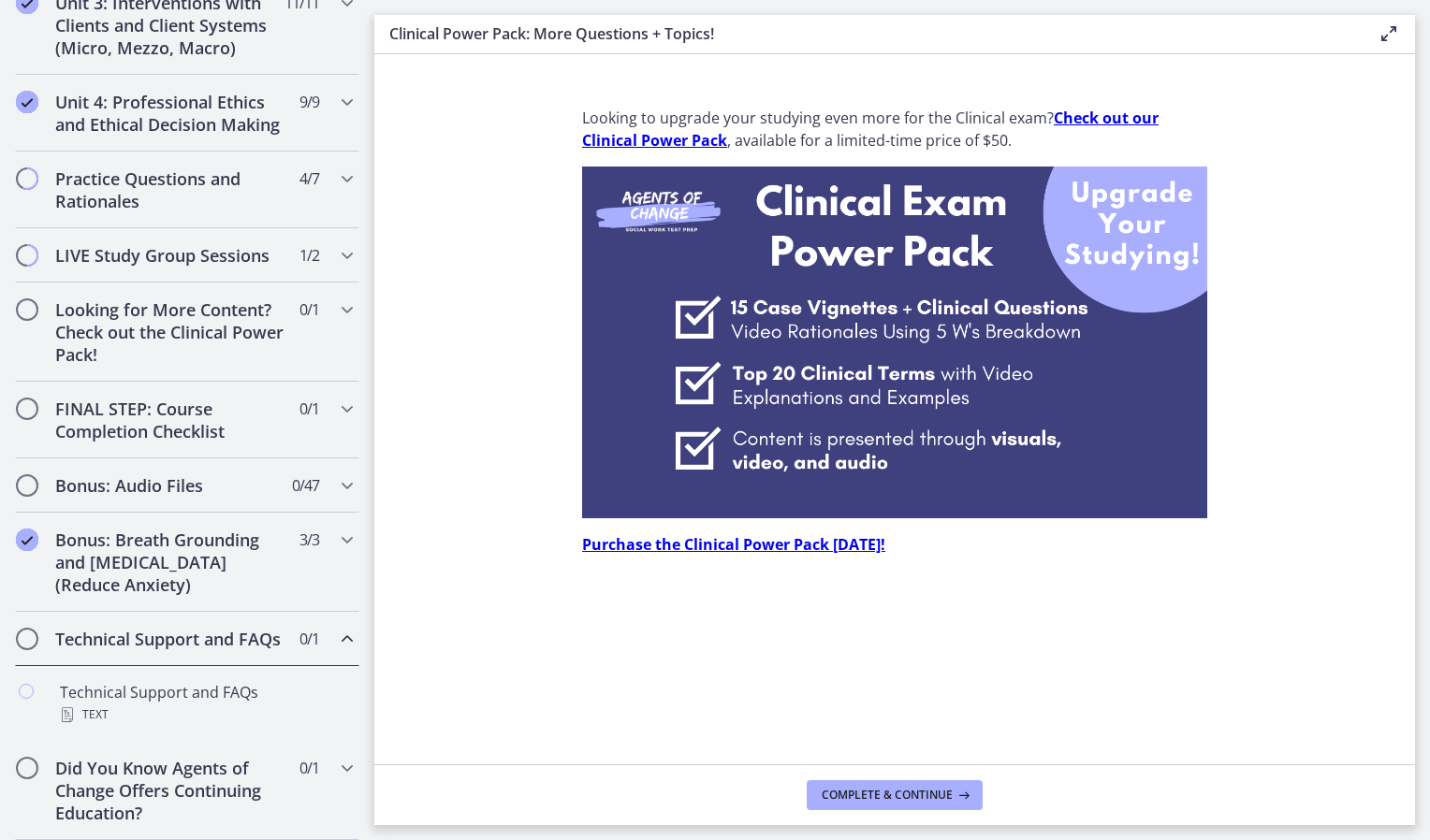
scroll to position [799, 0]
click at [21, 630] on span "Chapters" at bounding box center [27, 639] width 19 height 19
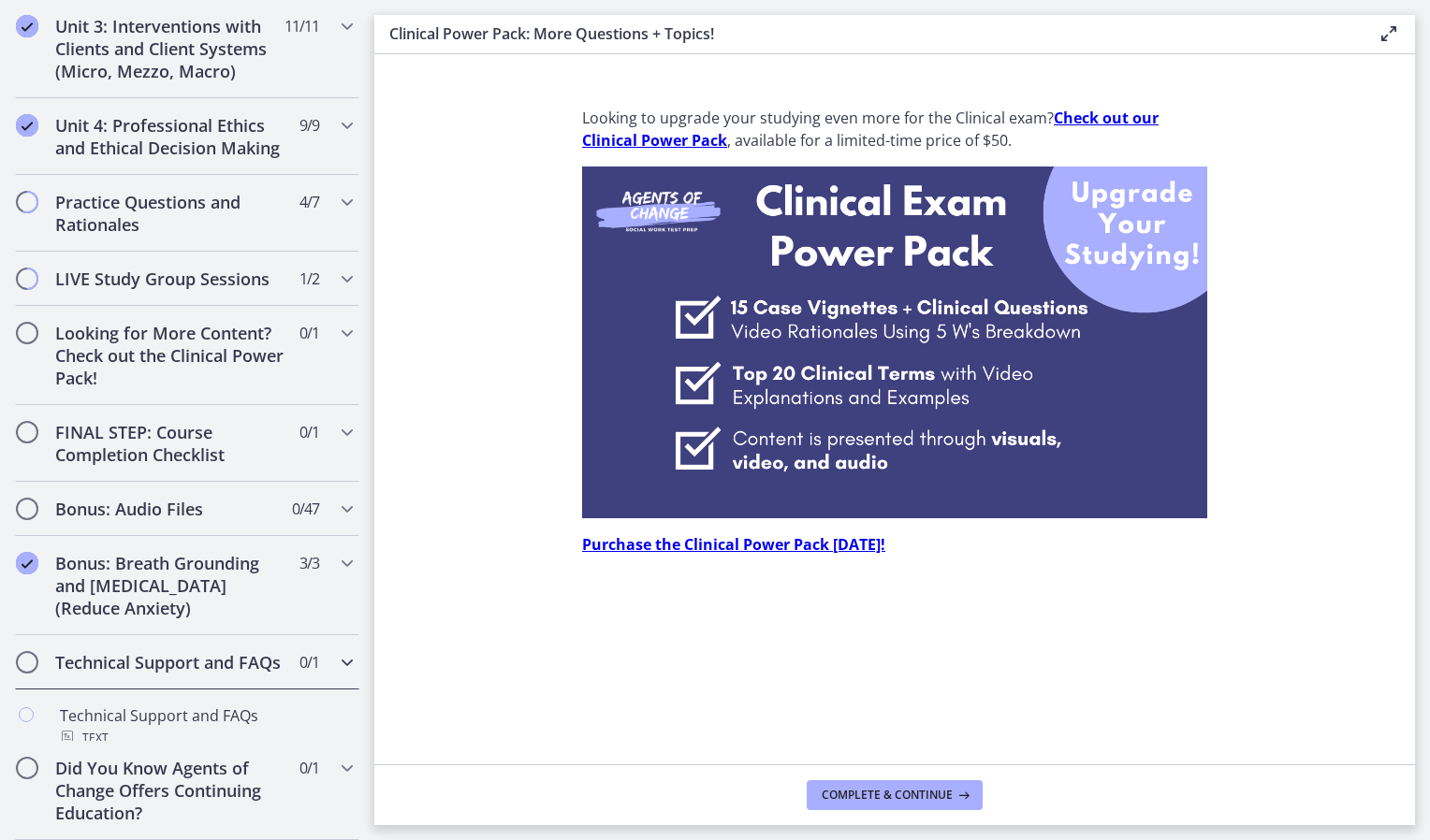
scroll to position [725, 0]
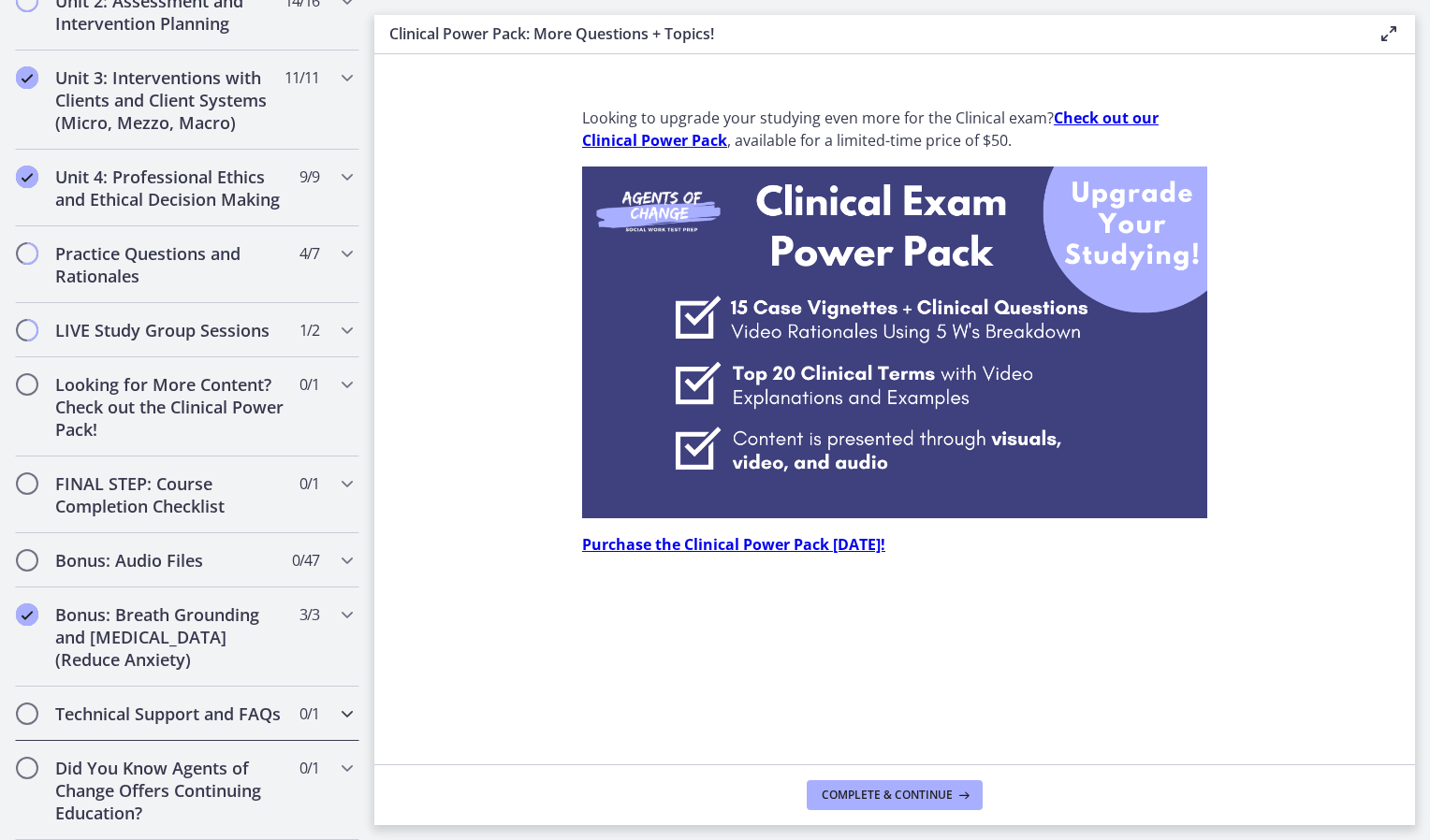
click at [289, 713] on div "Technical Support and FAQs 0 / 1 Completed" at bounding box center [187, 713] width 345 height 54
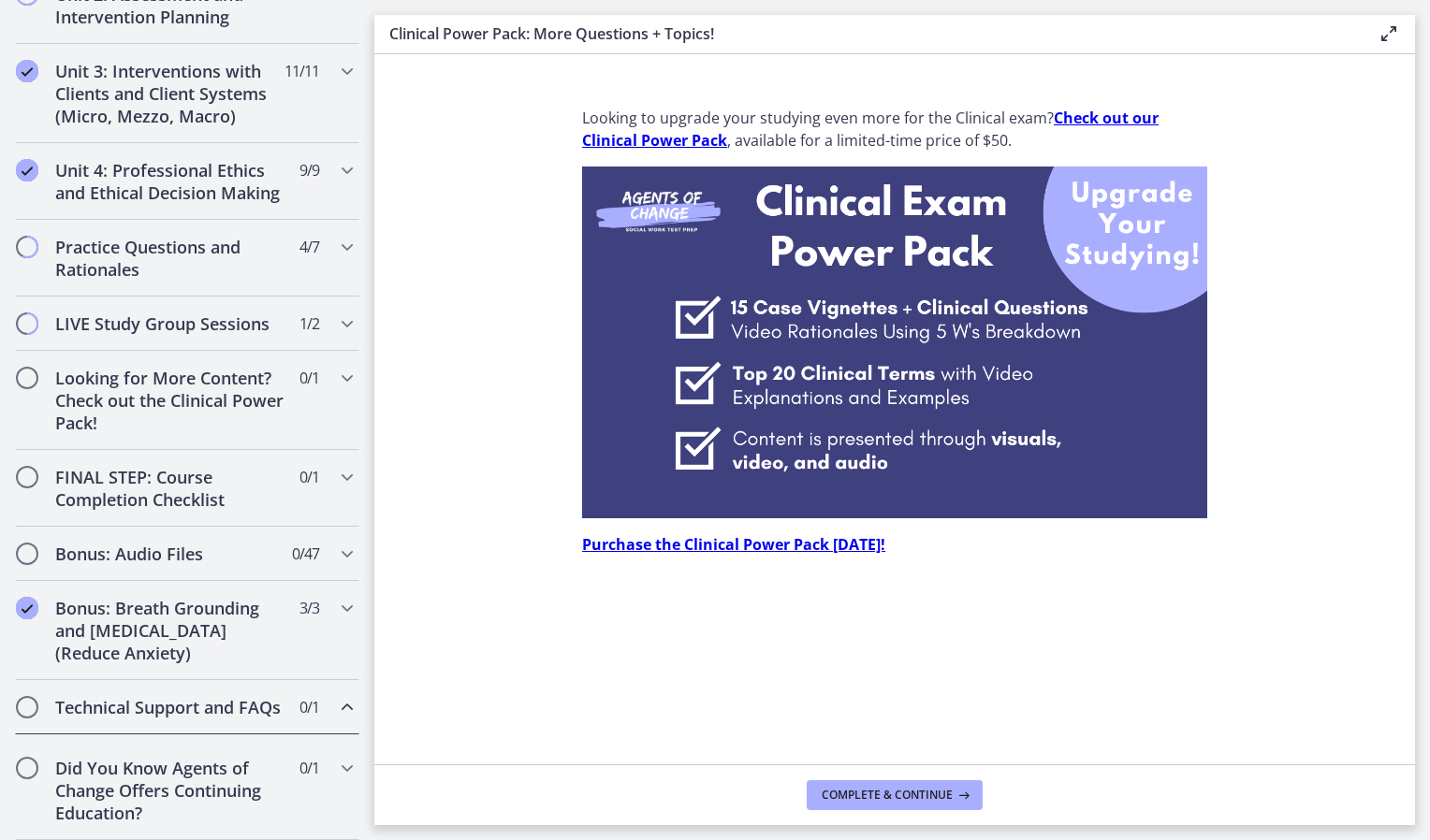
scroll to position [799, 0]
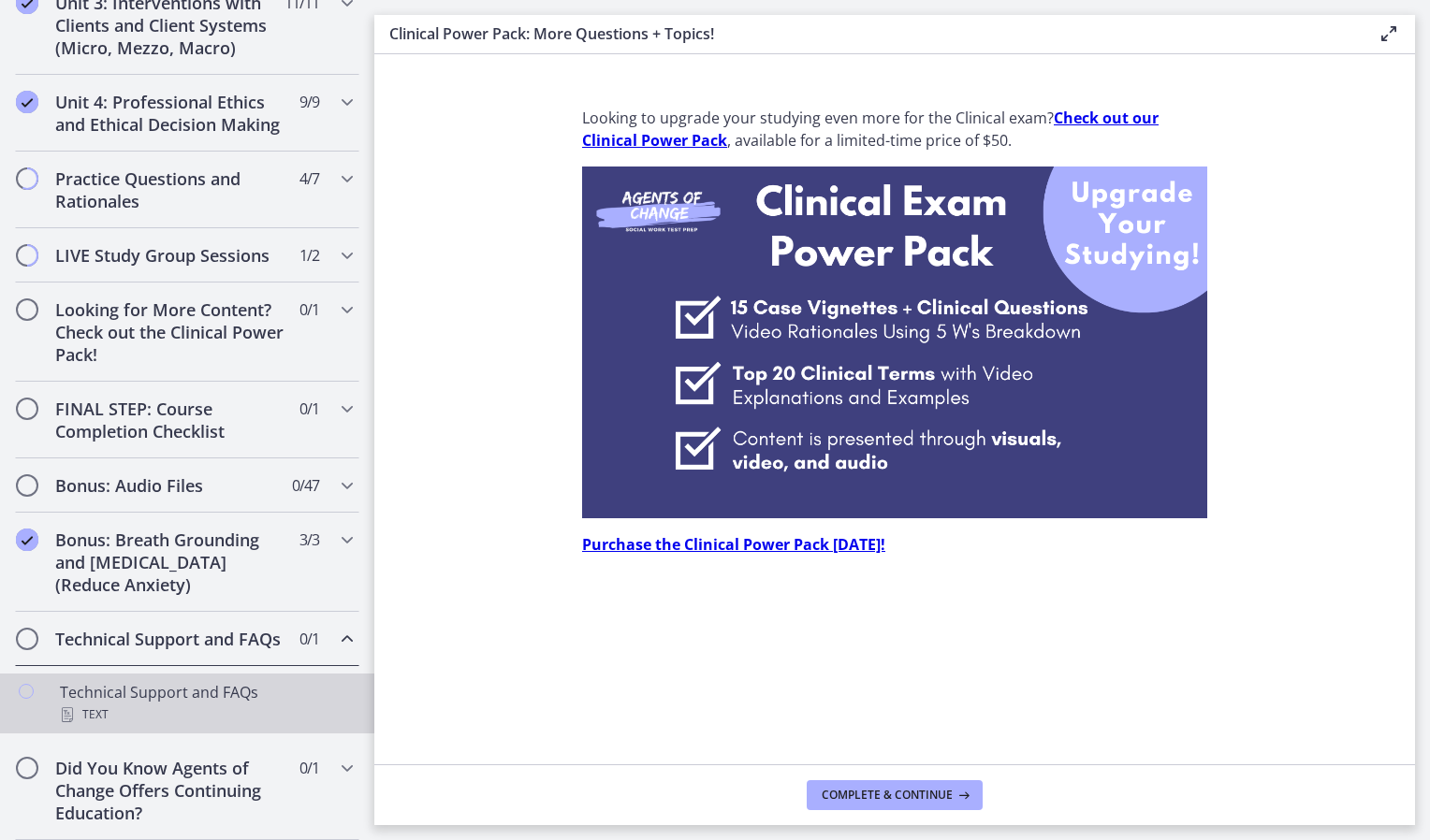
click at [265, 713] on div "Text" at bounding box center [205, 714] width 292 height 23
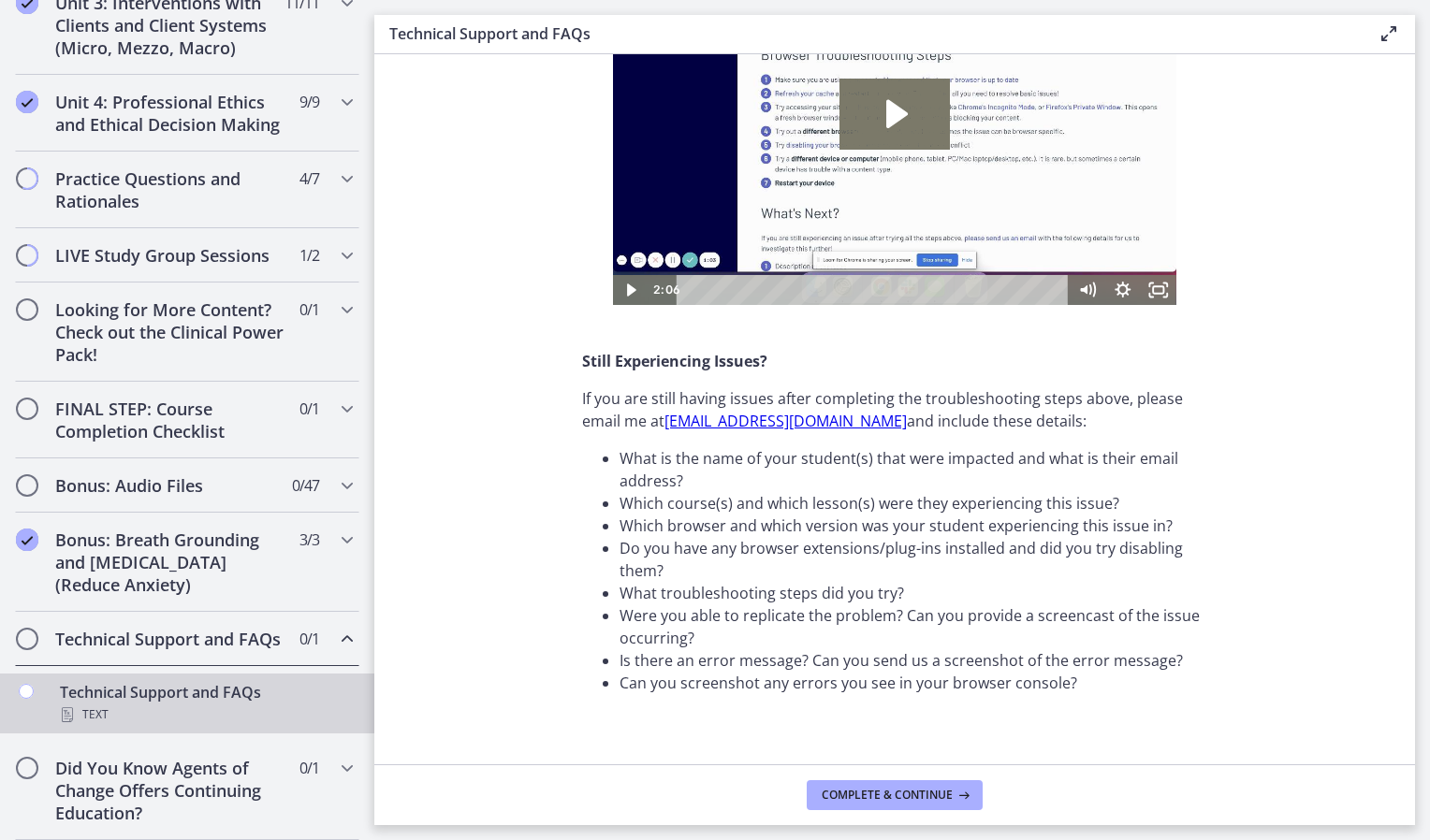
scroll to position [523, 0]
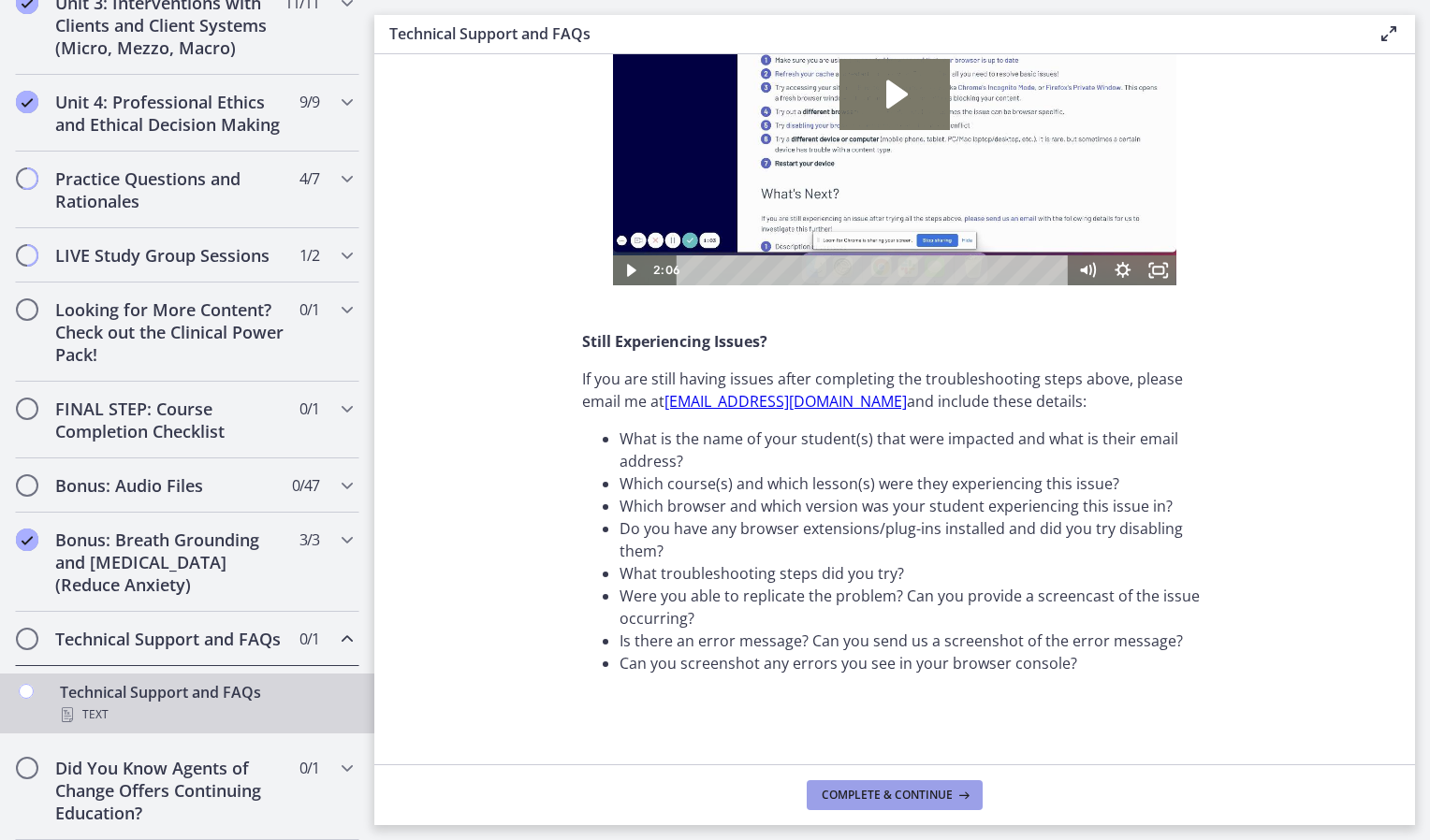
click at [930, 799] on span "Complete & continue" at bounding box center [887, 794] width 131 height 15
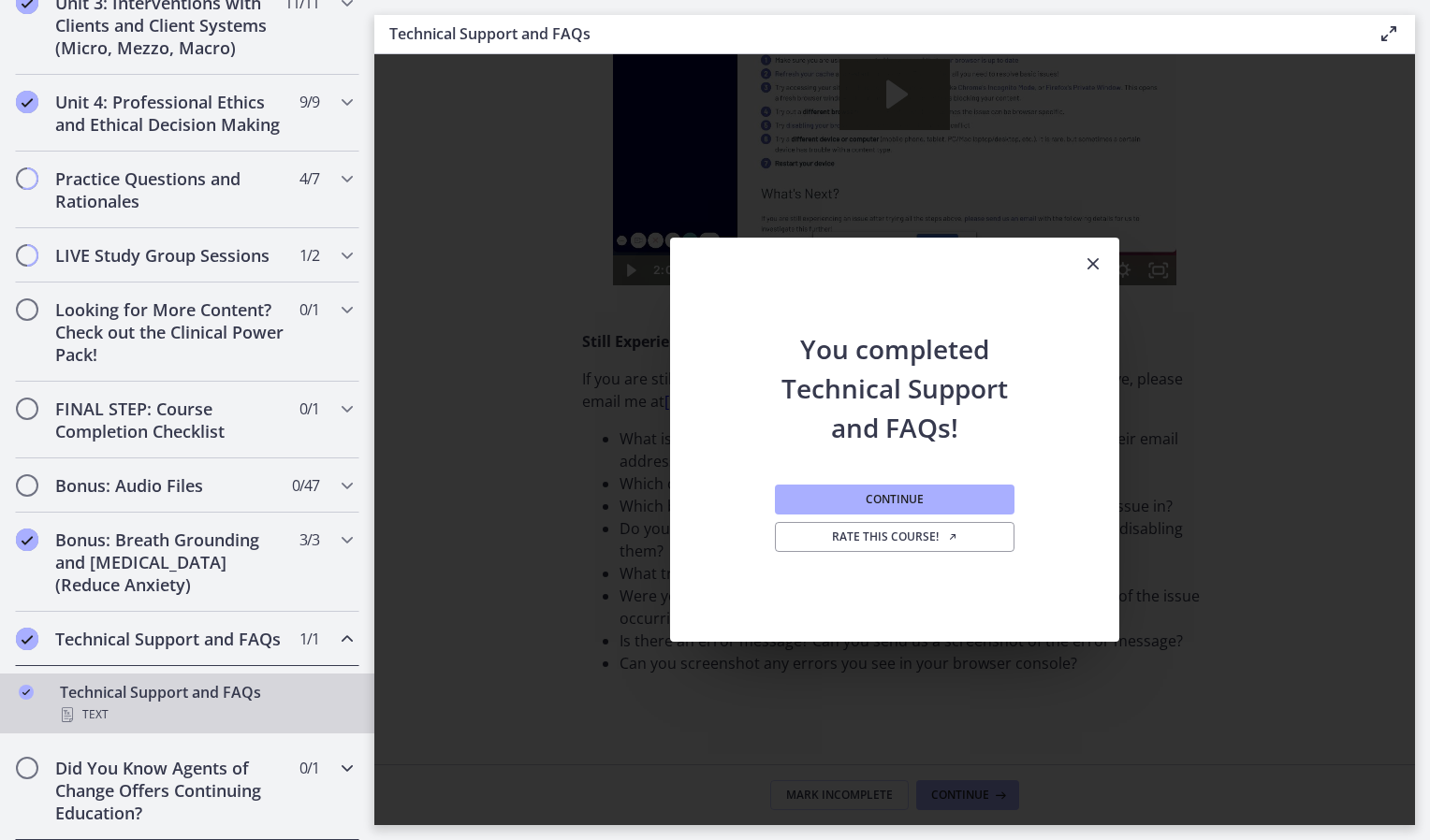
click at [265, 764] on h2 "Did You Know Agents of Change Offers Continuing Education?" at bounding box center [169, 790] width 228 height 67
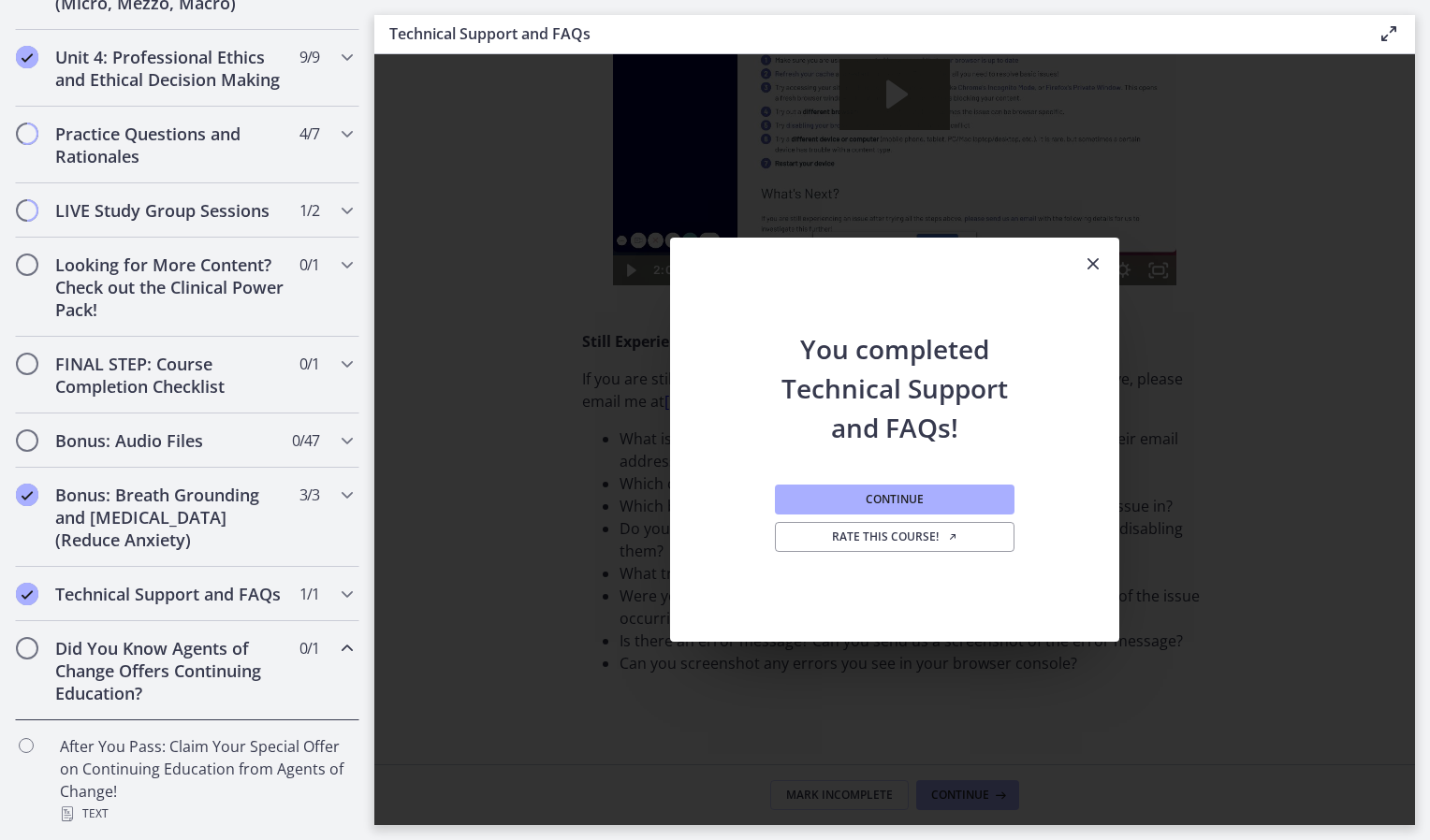
click at [299, 715] on div "Did You Know Agents of Change Offers Continuing Education? 0 / 1 Completed" at bounding box center [187, 671] width 345 height 99
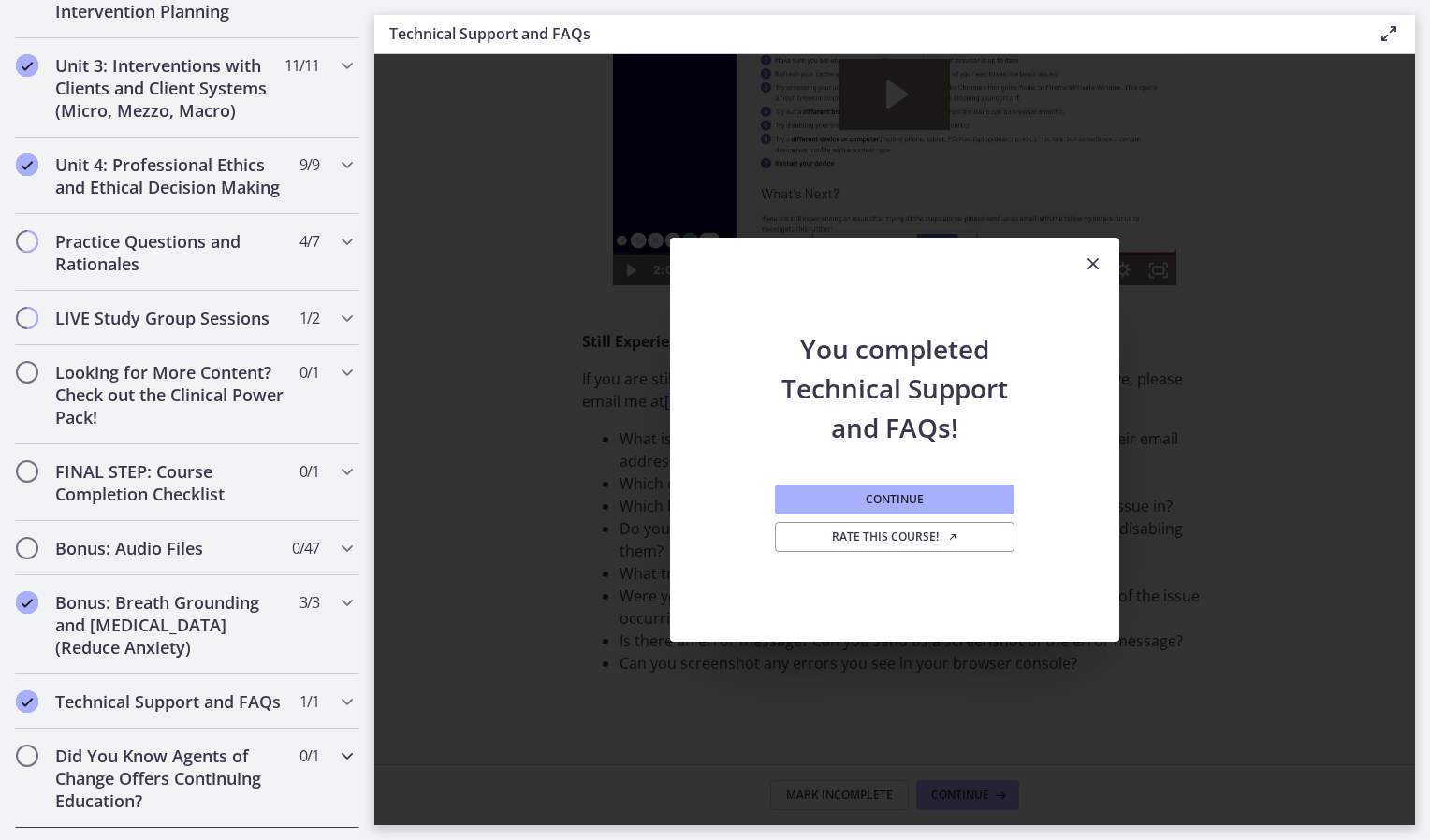
scroll to position [725, 0]
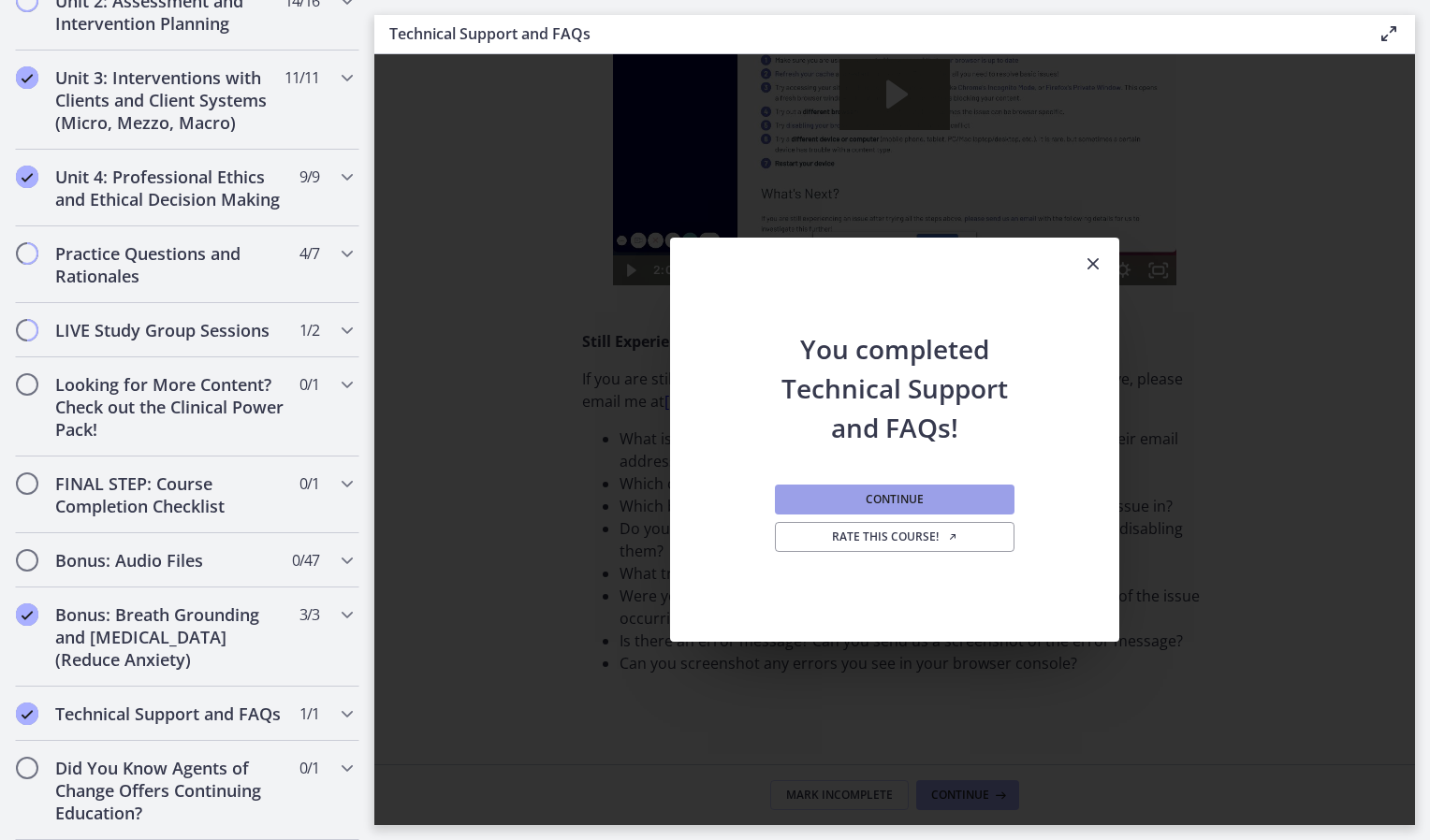
click at [811, 507] on button "Continue" at bounding box center [895, 499] width 240 height 30
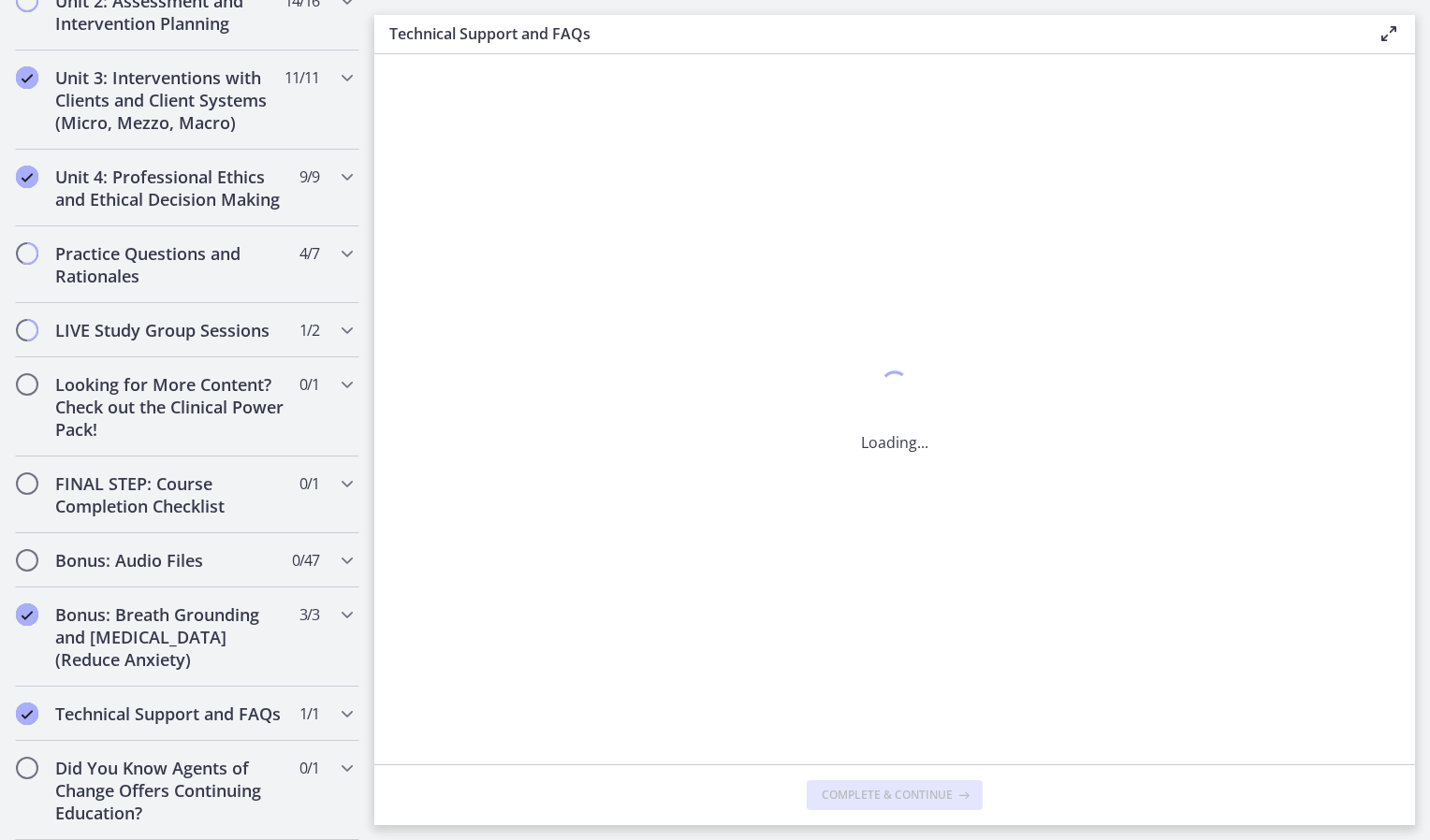
scroll to position [0, 0]
